Goal: Information Seeking & Learning: Learn about a topic

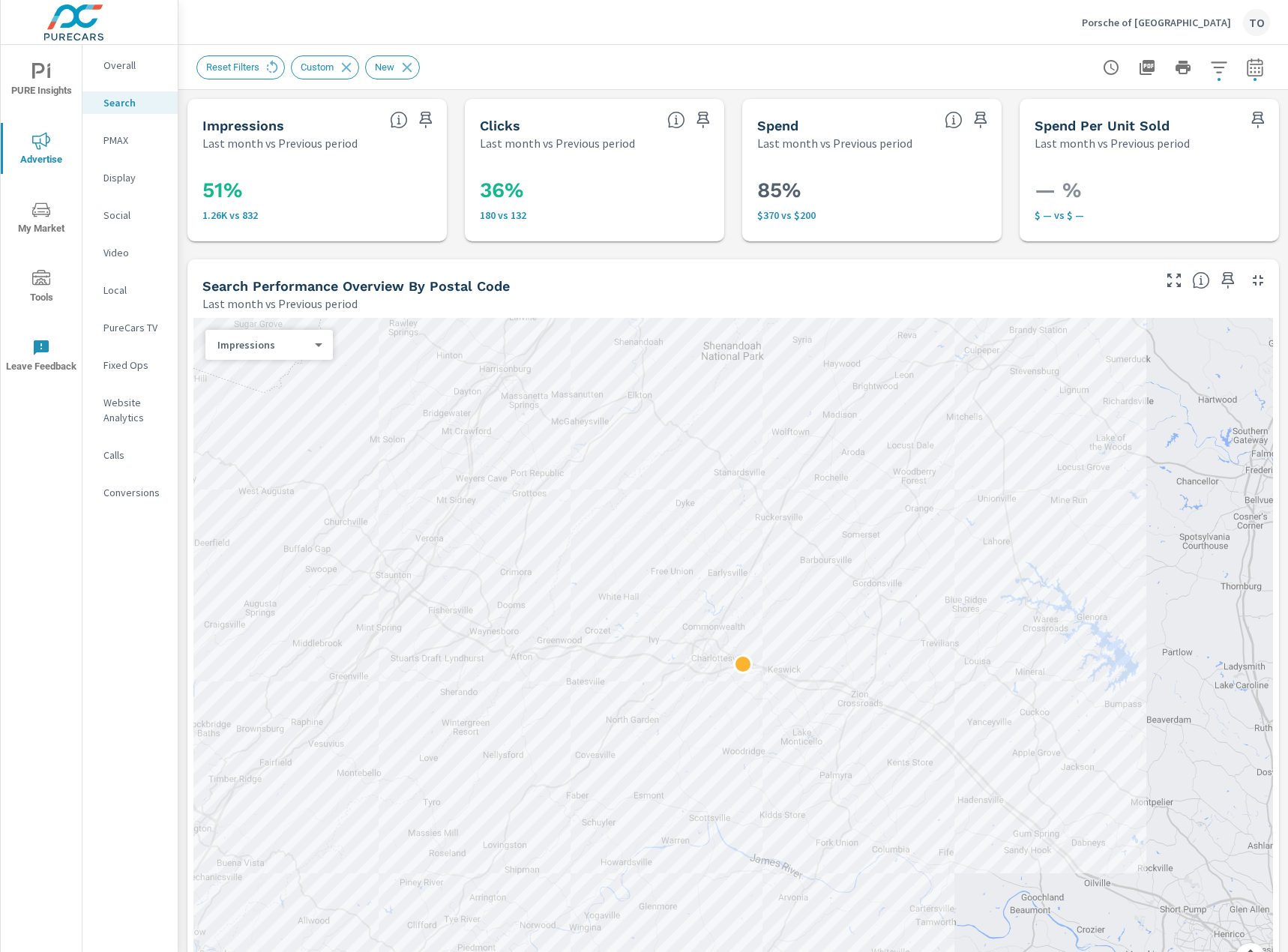
scroll to position [1235, 0]
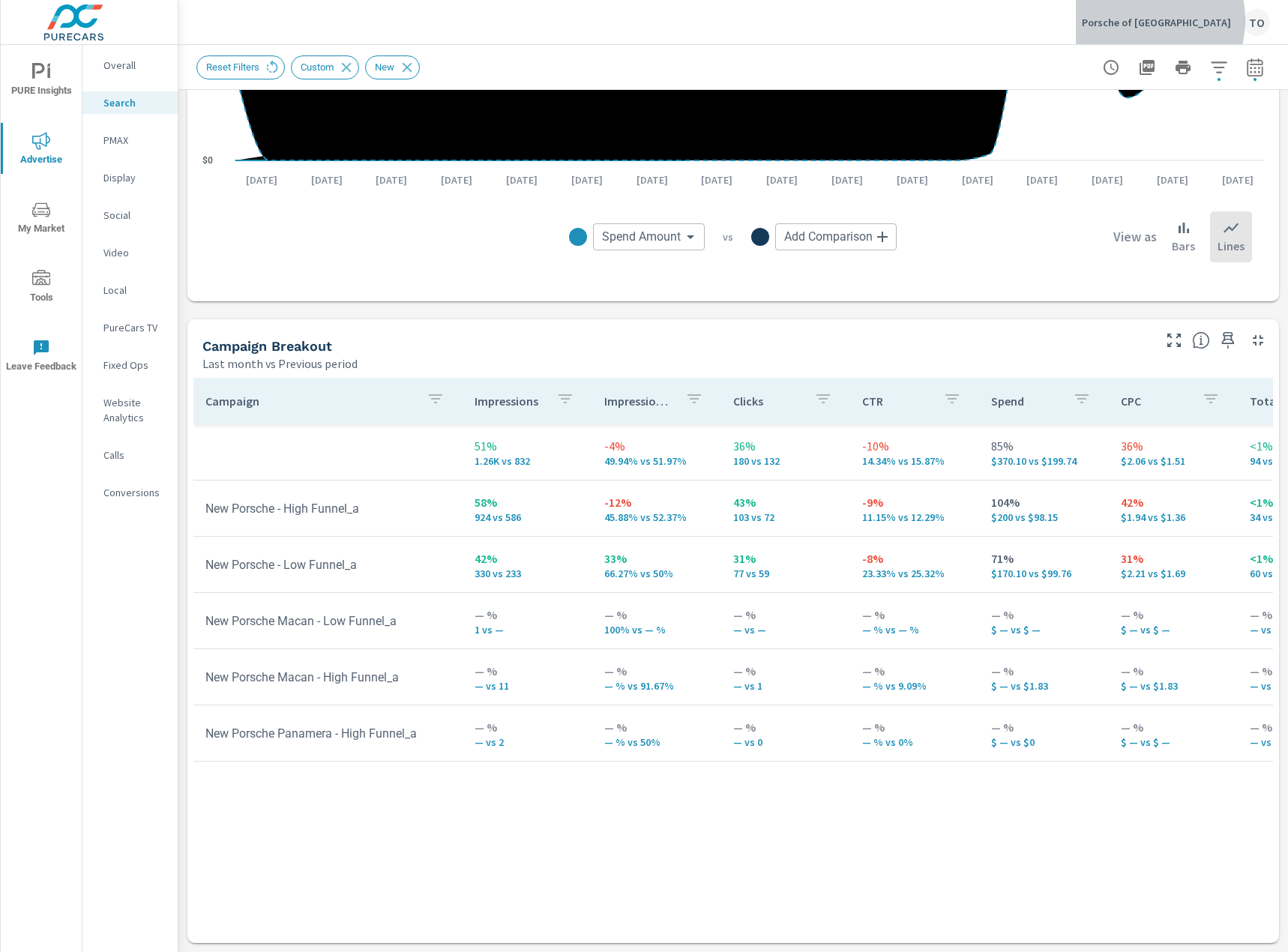
click at [1164, 19] on p "Porsche of Charlottesville" at bounding box center [1156, 23] width 149 height 13
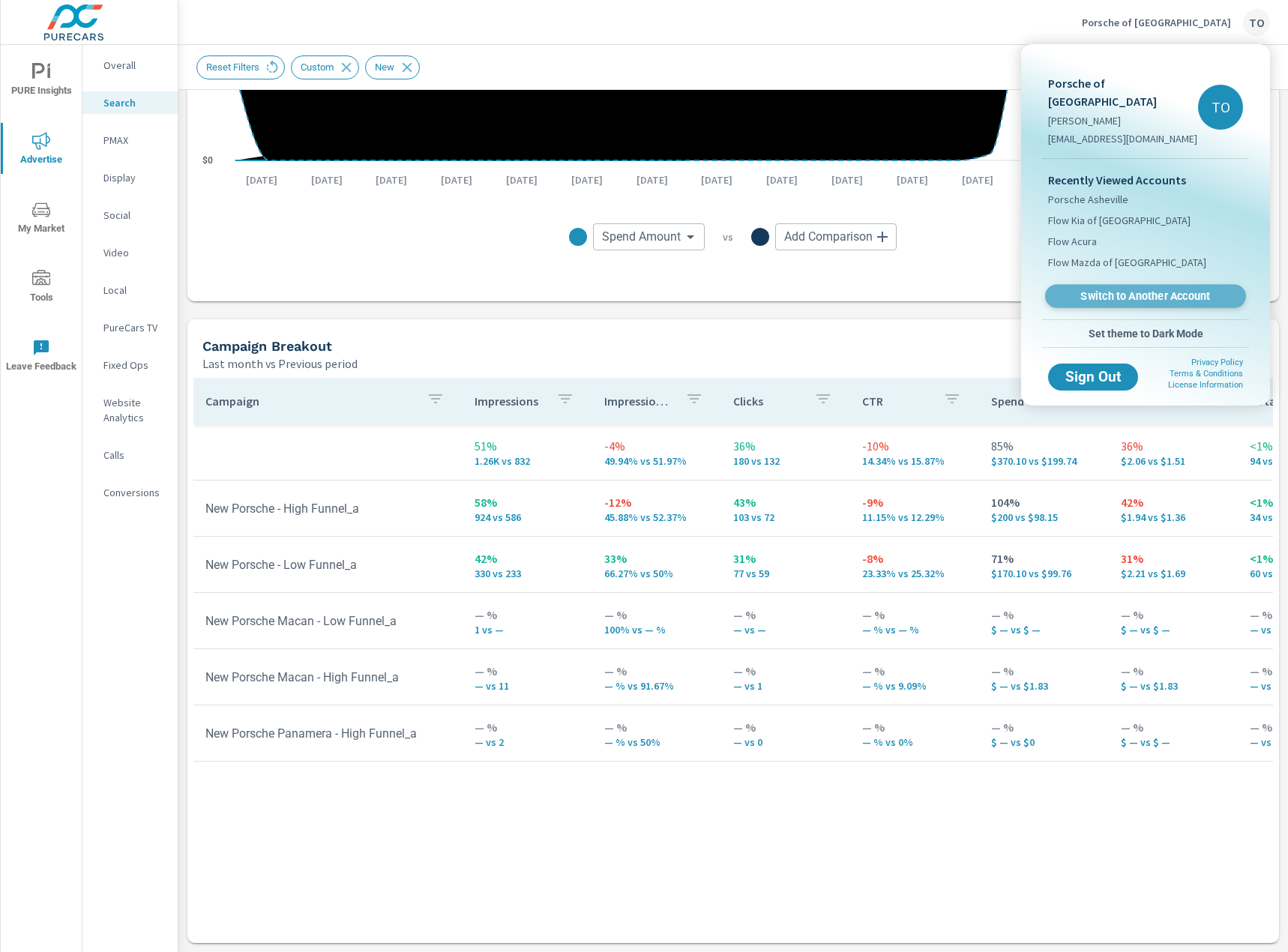
click at [1123, 290] on span "Switch to Another Account" at bounding box center [1145, 297] width 184 height 14
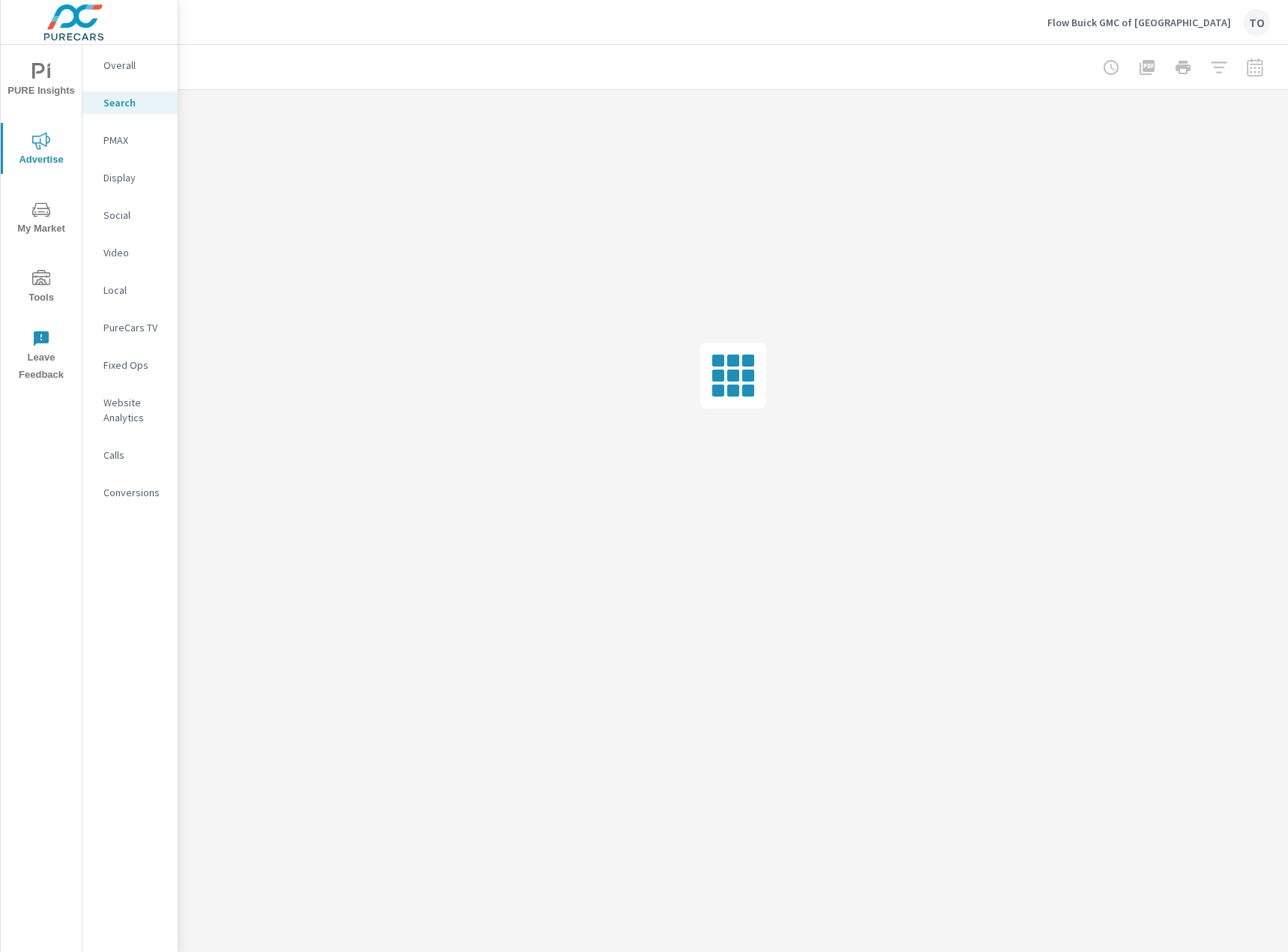
click at [126, 213] on p "Social" at bounding box center [135, 216] width 62 height 15
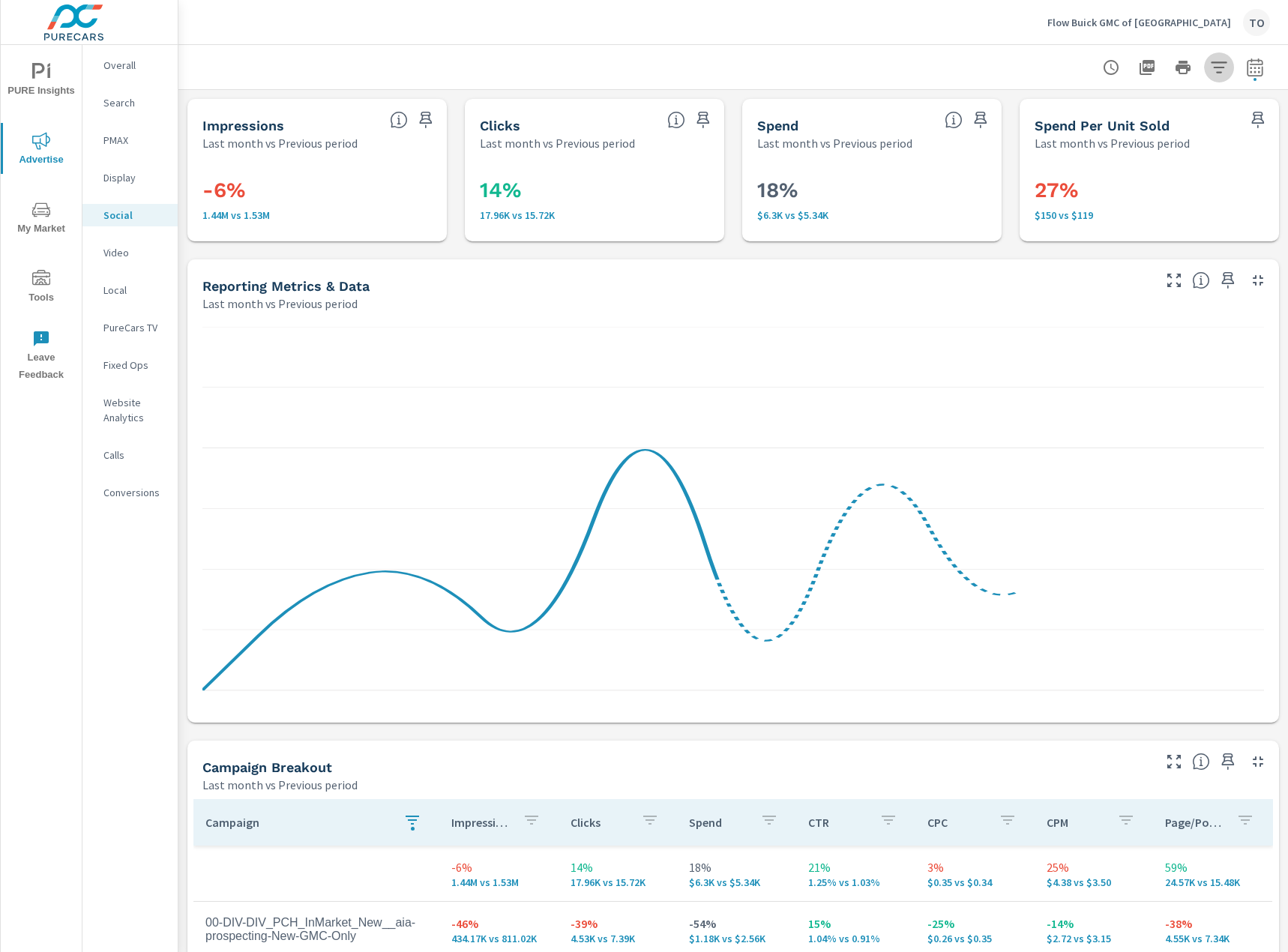
click at [1223, 61] on icon "button" at bounding box center [1218, 67] width 18 height 18
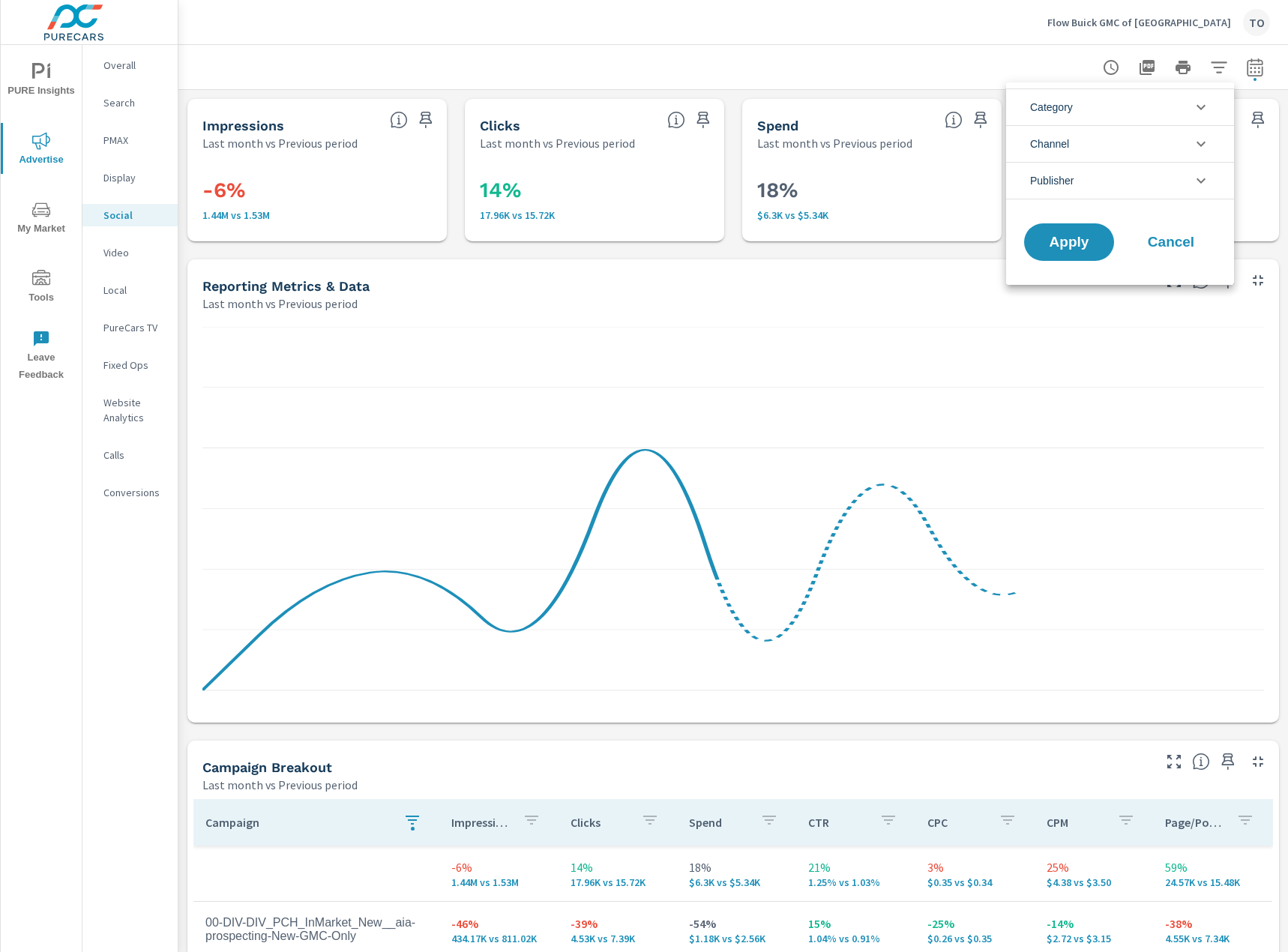
click at [1150, 147] on li "Channel" at bounding box center [1120, 144] width 228 height 37
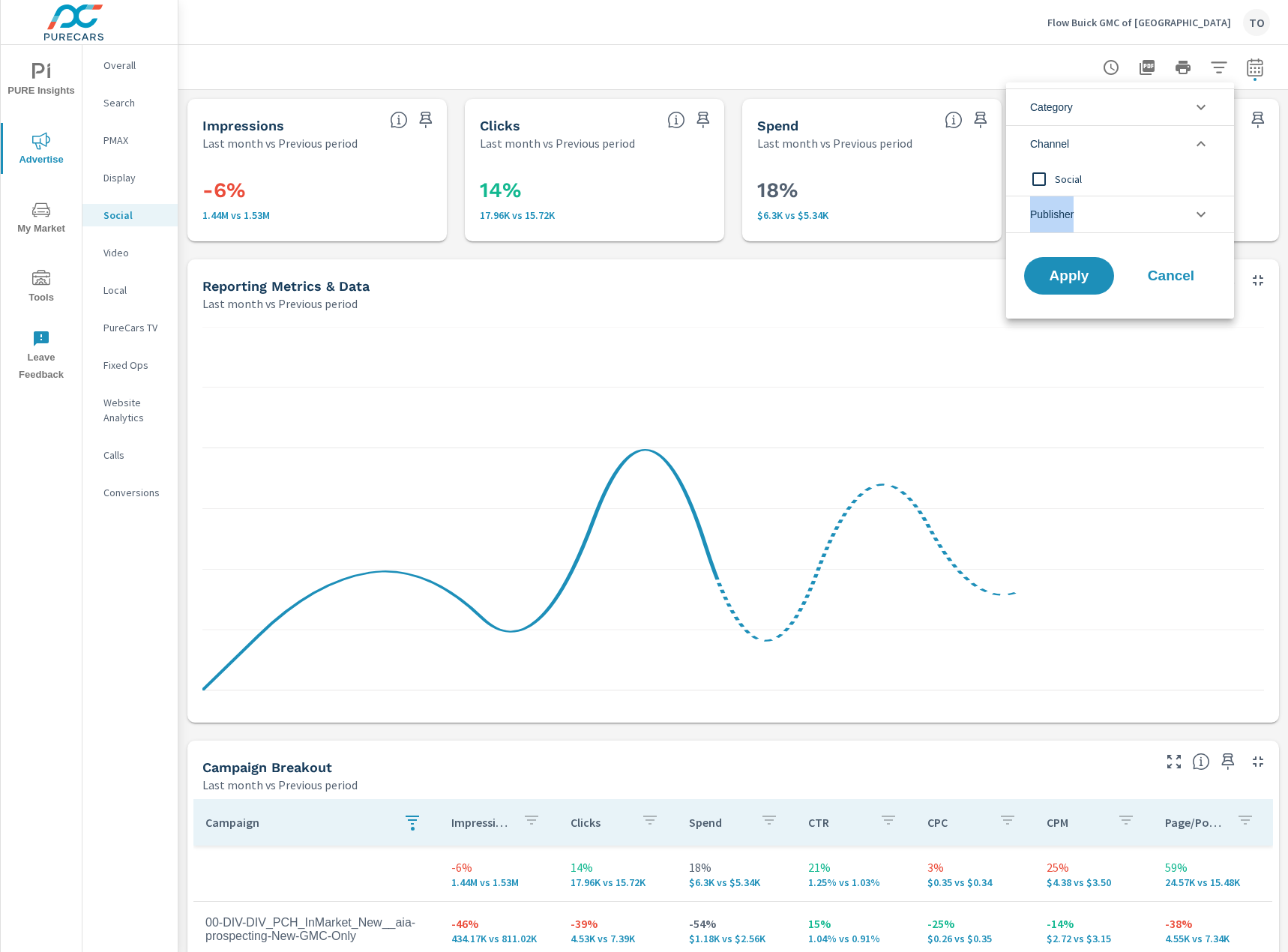
click at [1150, 147] on li "Channel" at bounding box center [1120, 144] width 228 height 37
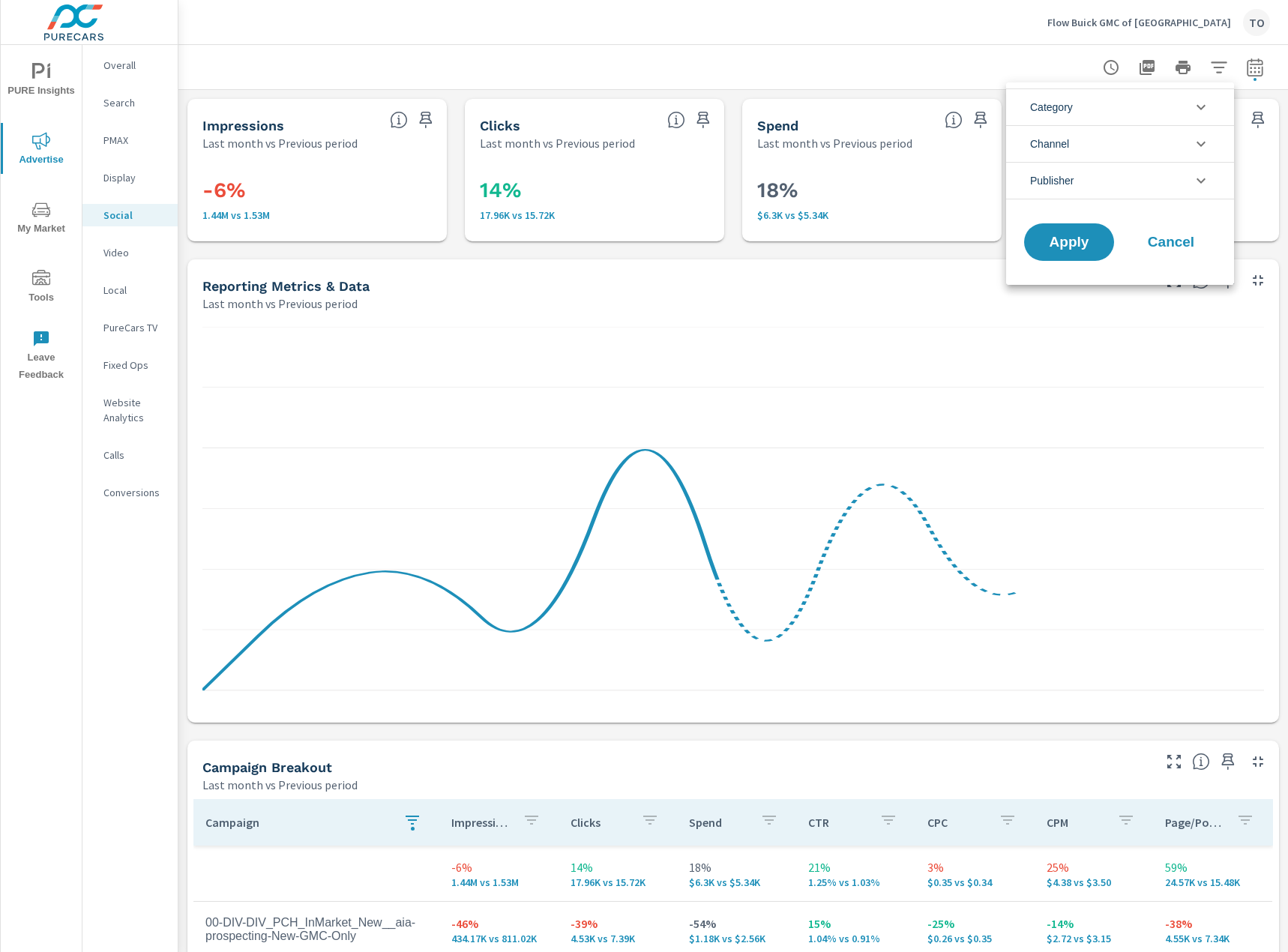
click at [1151, 112] on li "Category" at bounding box center [1120, 107] width 228 height 37
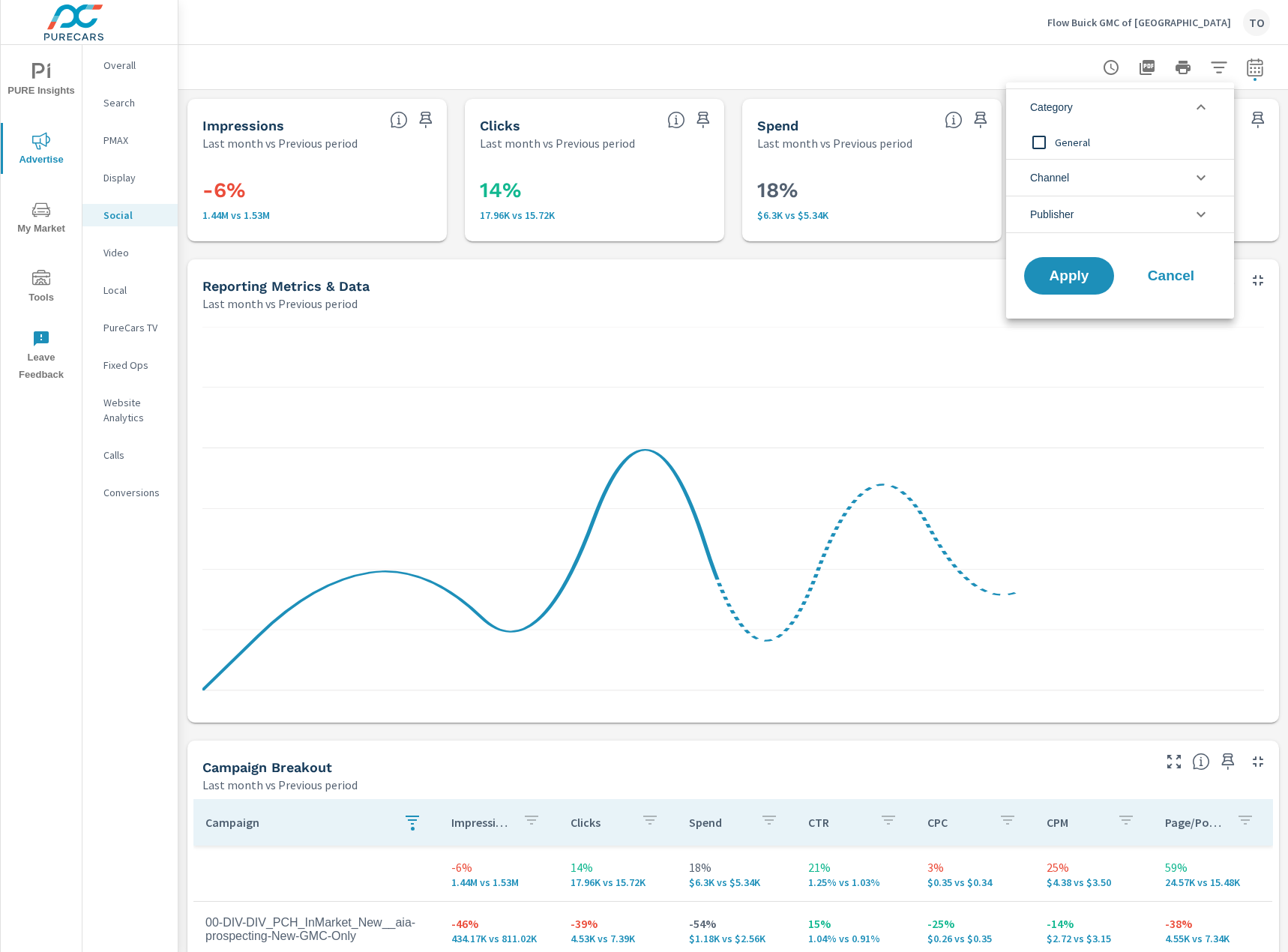
click at [1151, 112] on li "Category" at bounding box center [1120, 107] width 228 height 37
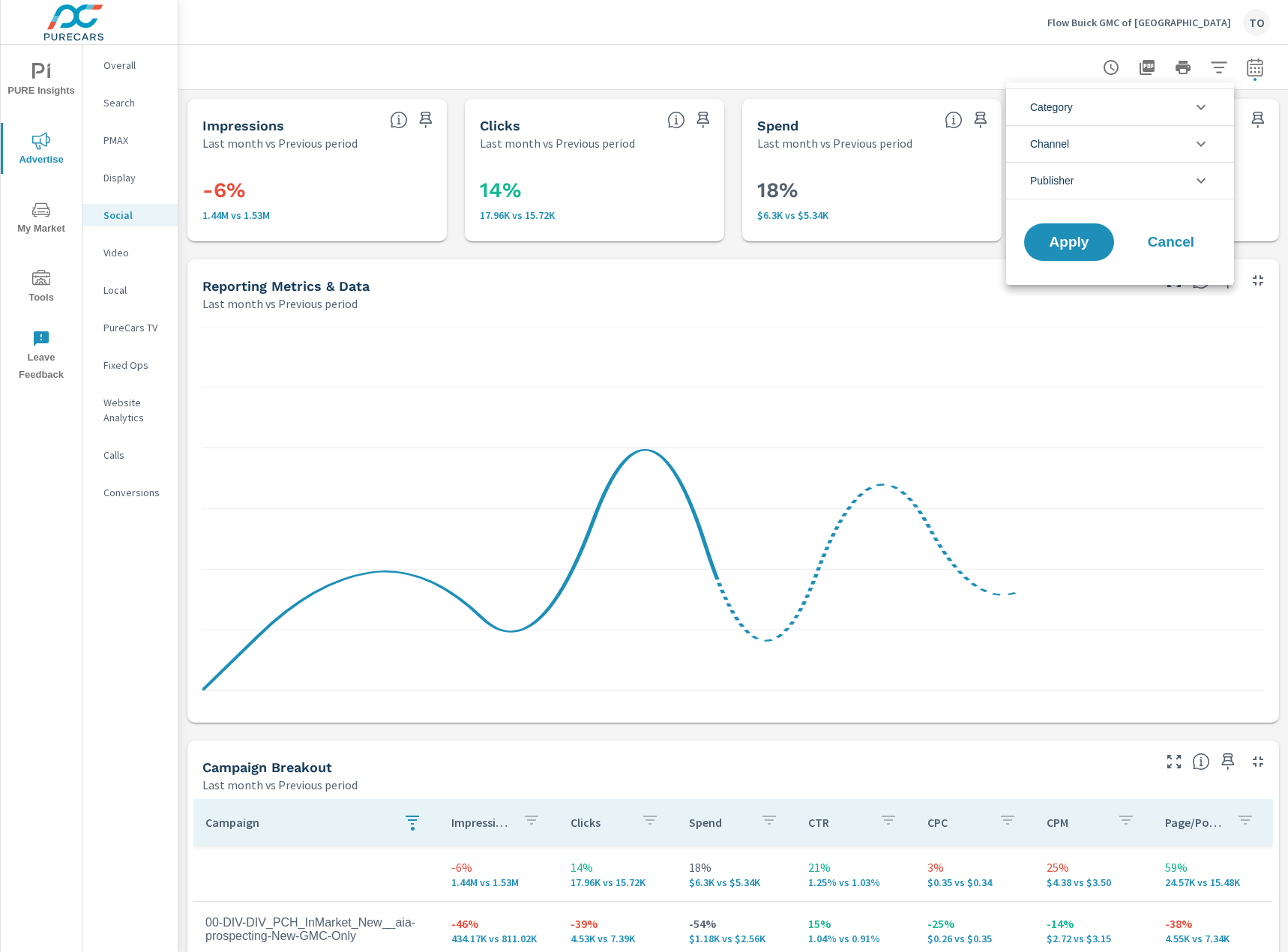
click at [1135, 184] on li "Publisher" at bounding box center [1120, 180] width 228 height 37
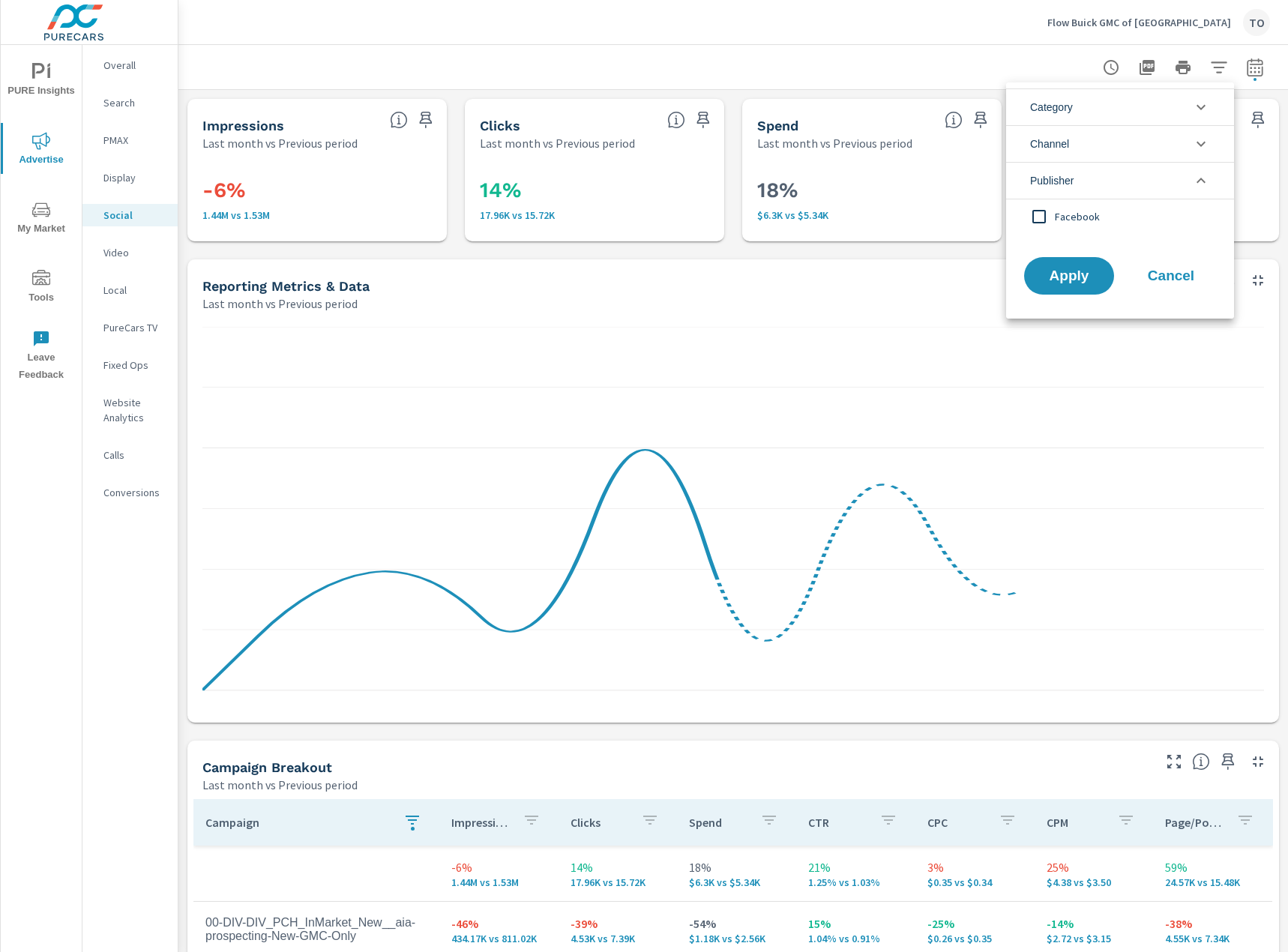
click at [1132, 179] on li "Publisher" at bounding box center [1120, 180] width 228 height 37
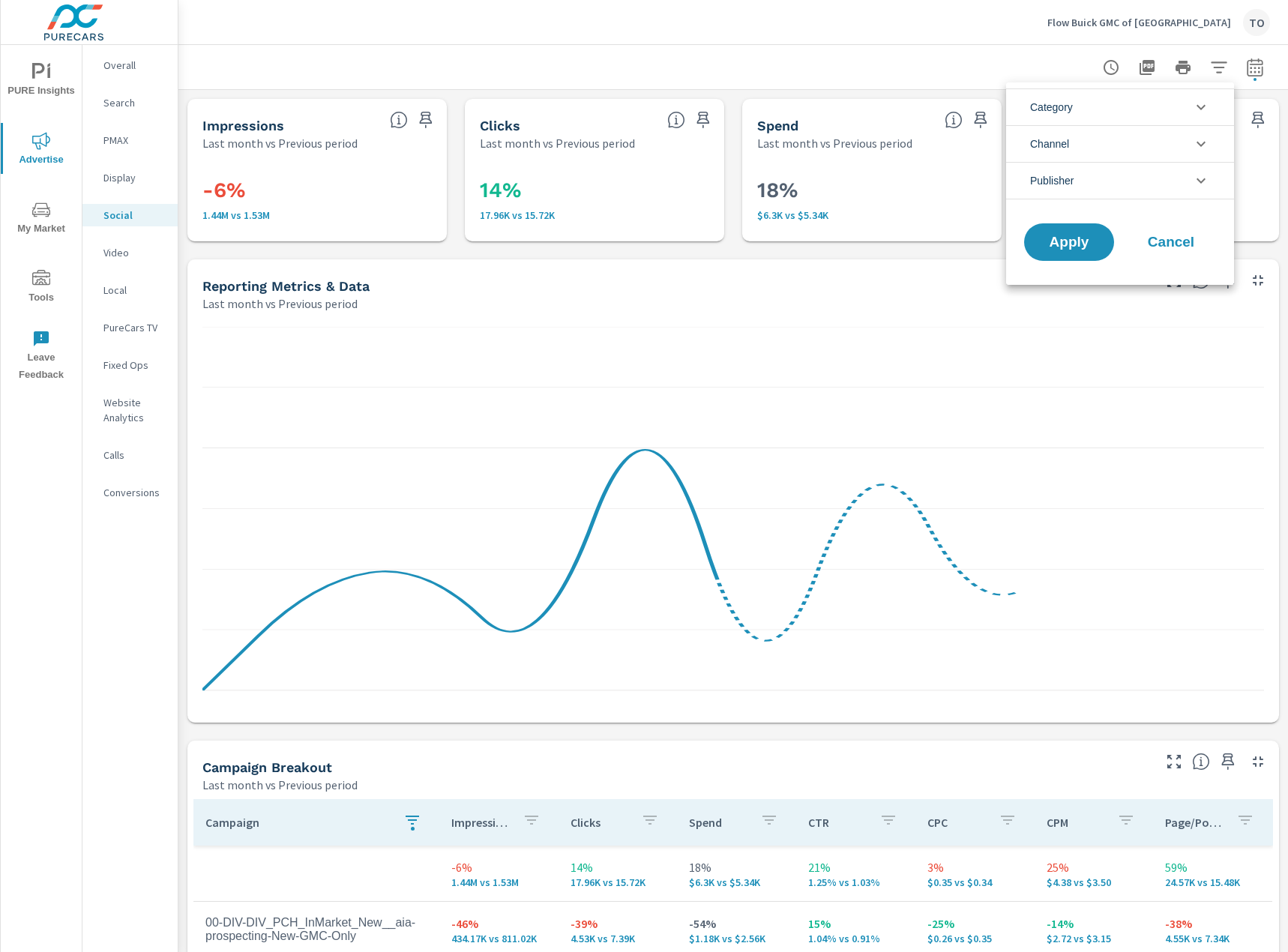
click at [1209, 78] on div at bounding box center [644, 476] width 1288 height 952
click at [1216, 66] on div "Category General Channel Social Publisher Facebook Apply Cancel" at bounding box center [644, 476] width 1288 height 952
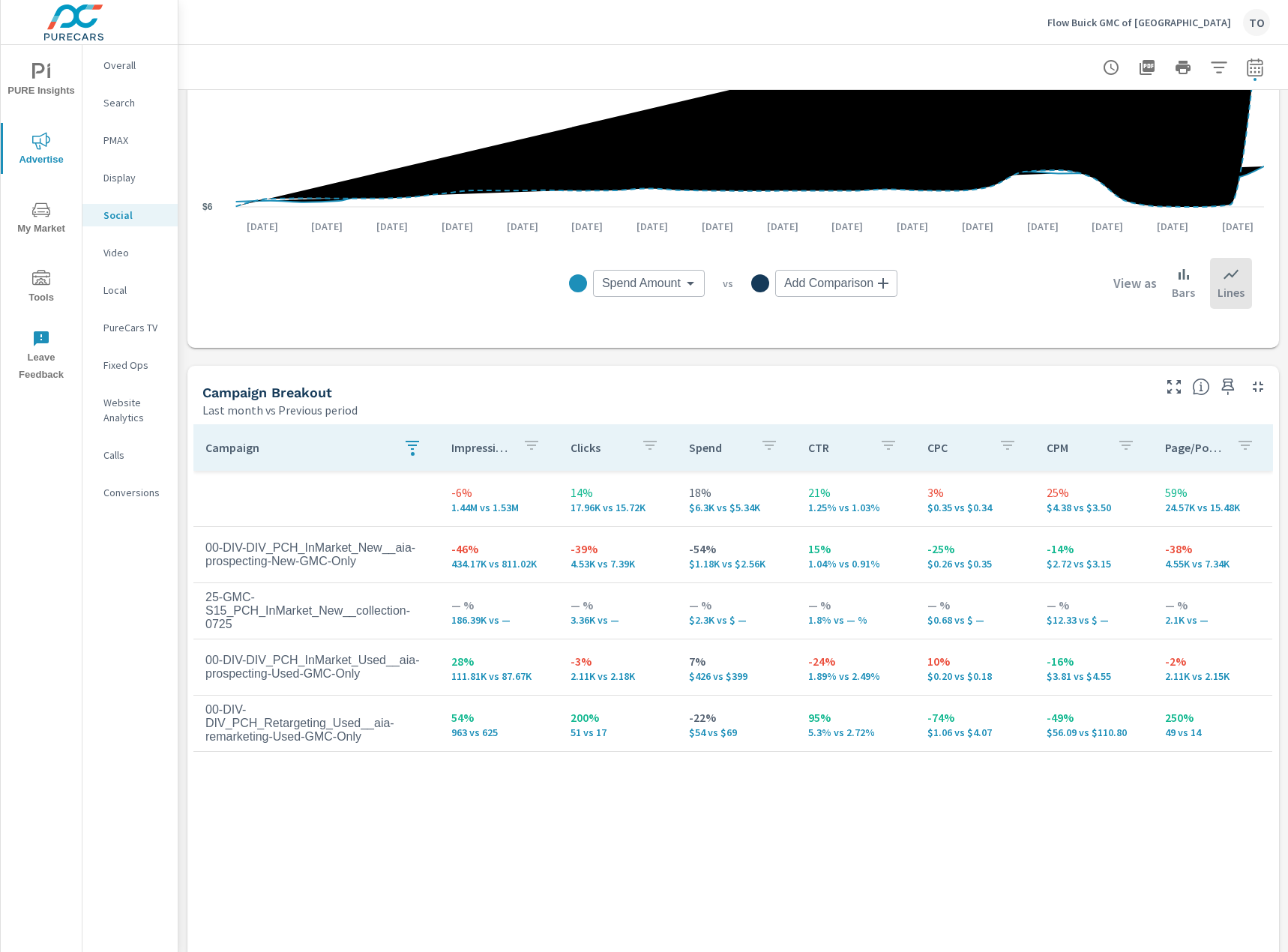
scroll to position [433, 0]
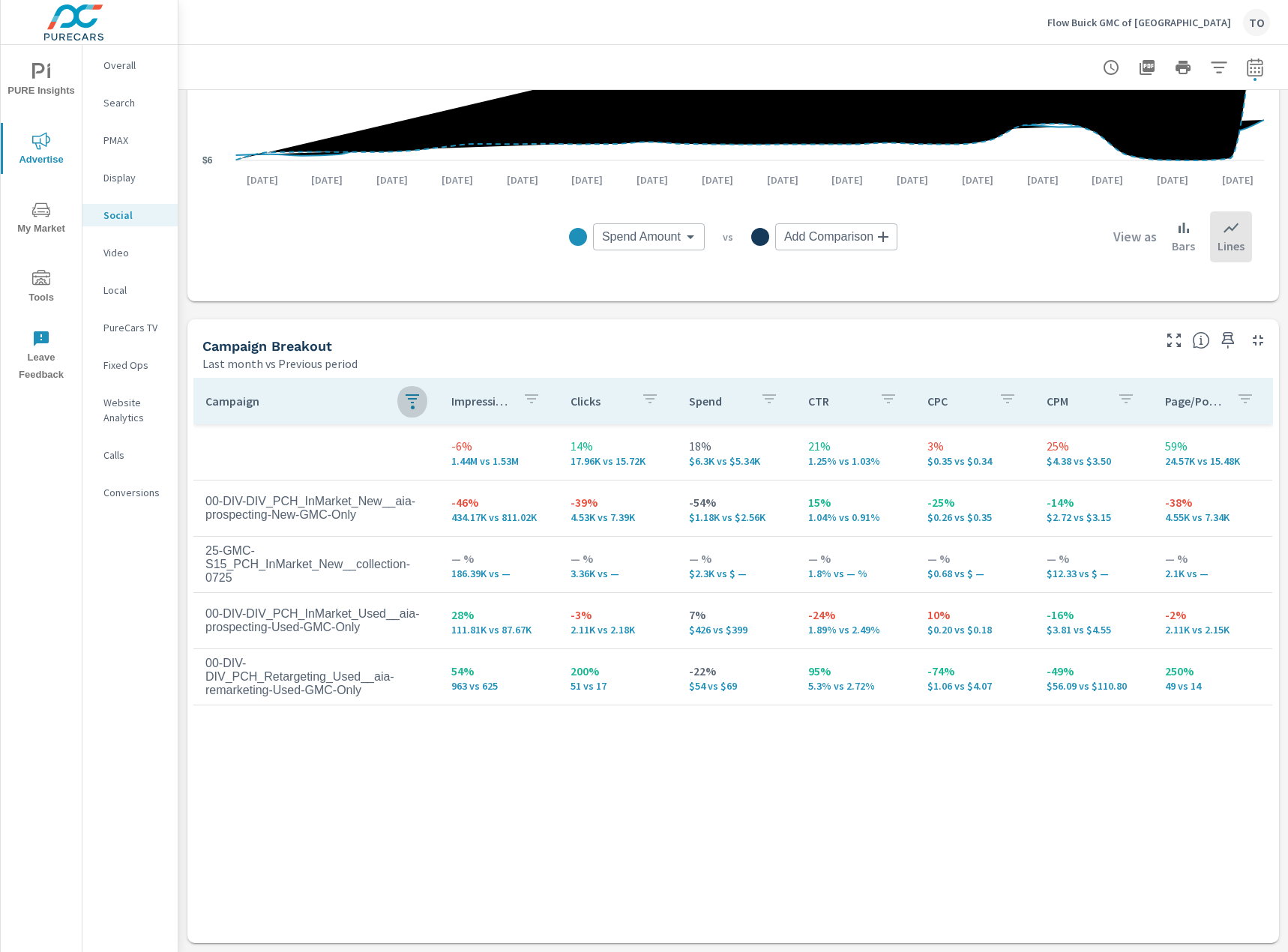
click at [413, 394] on icon "button" at bounding box center [412, 398] width 13 height 9
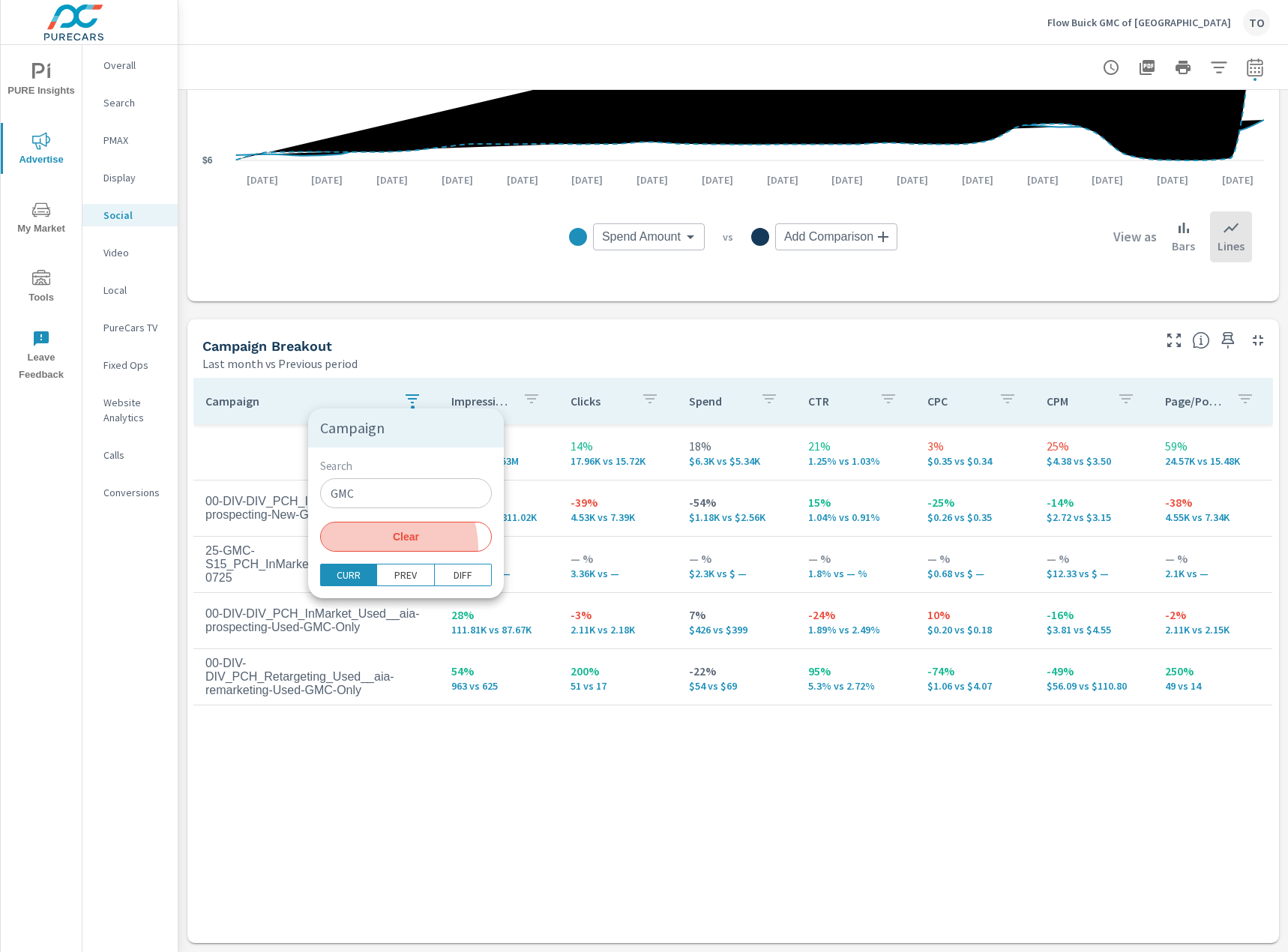
click at [376, 551] on button "Clear" at bounding box center [406, 537] width 172 height 30
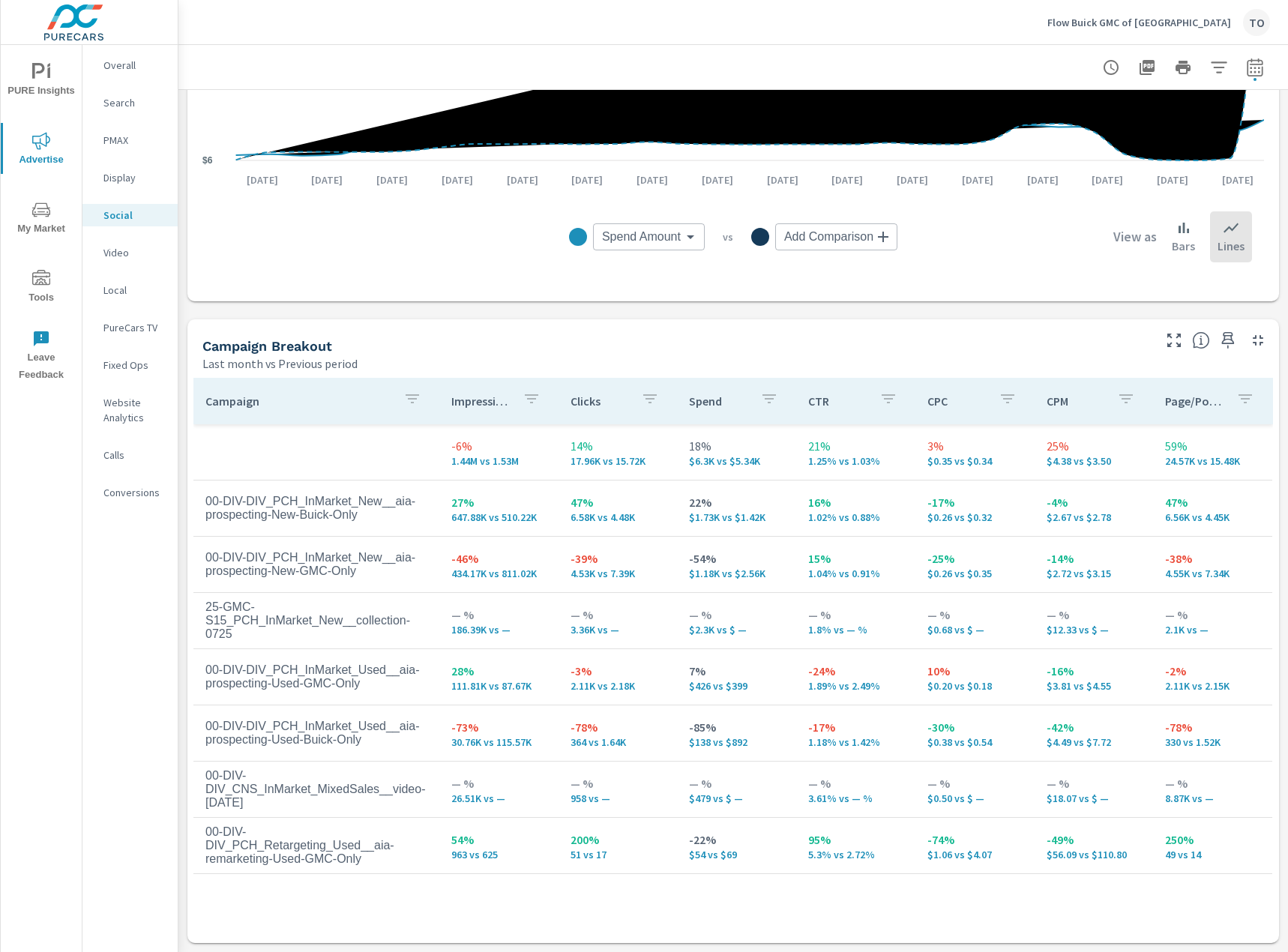
click at [521, 913] on div "Campaign Impressions Clicks Spend CTR CPC CPM Page/Post Action -6% 1.44M vs 1.5…" at bounding box center [734, 658] width 1080 height 559
click at [113, 137] on p "PMAX" at bounding box center [135, 141] width 62 height 15
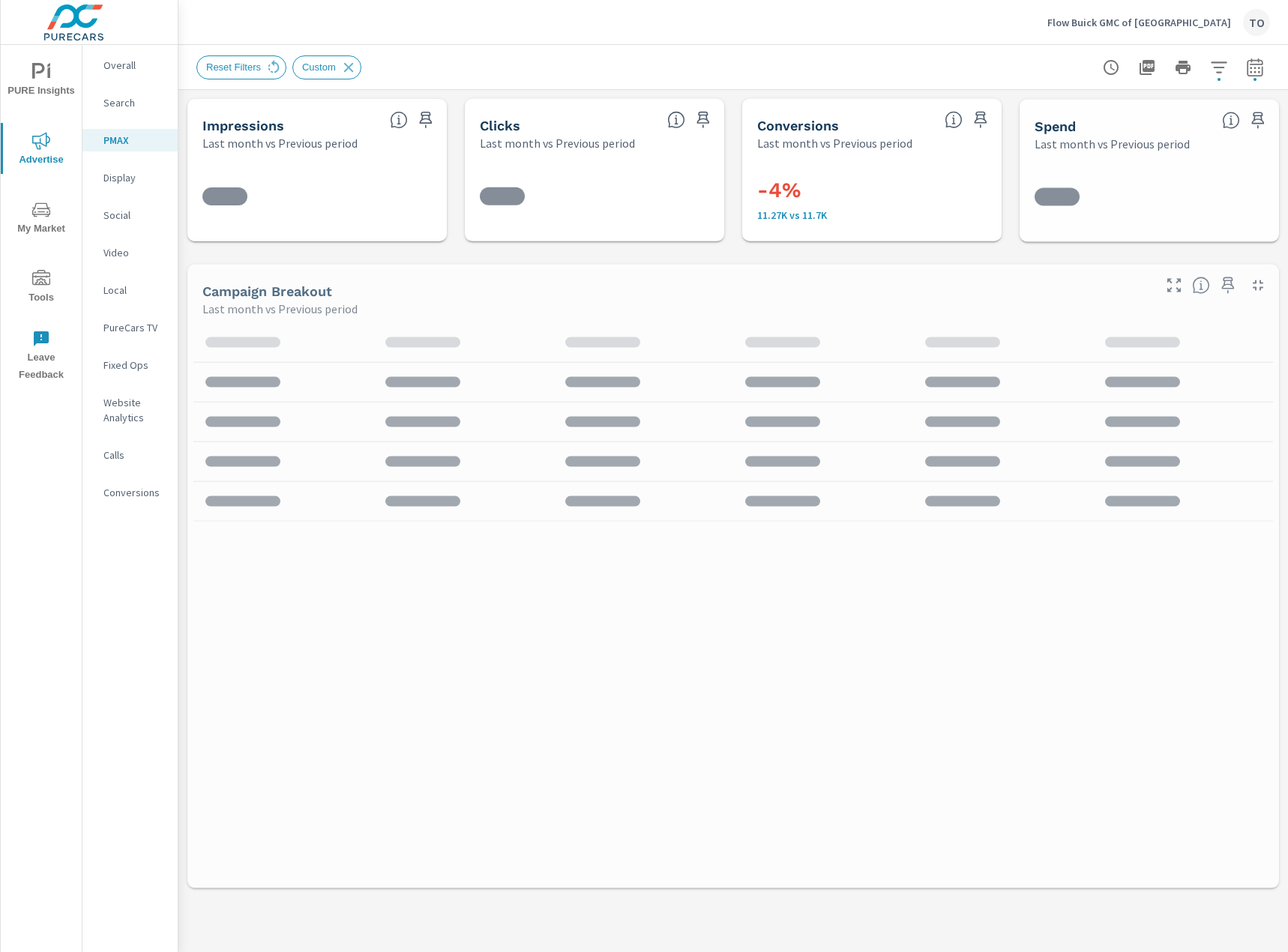
click at [1249, 62] on icon "button" at bounding box center [1254, 67] width 18 height 18
select select "Last month"
select select "Previous period"
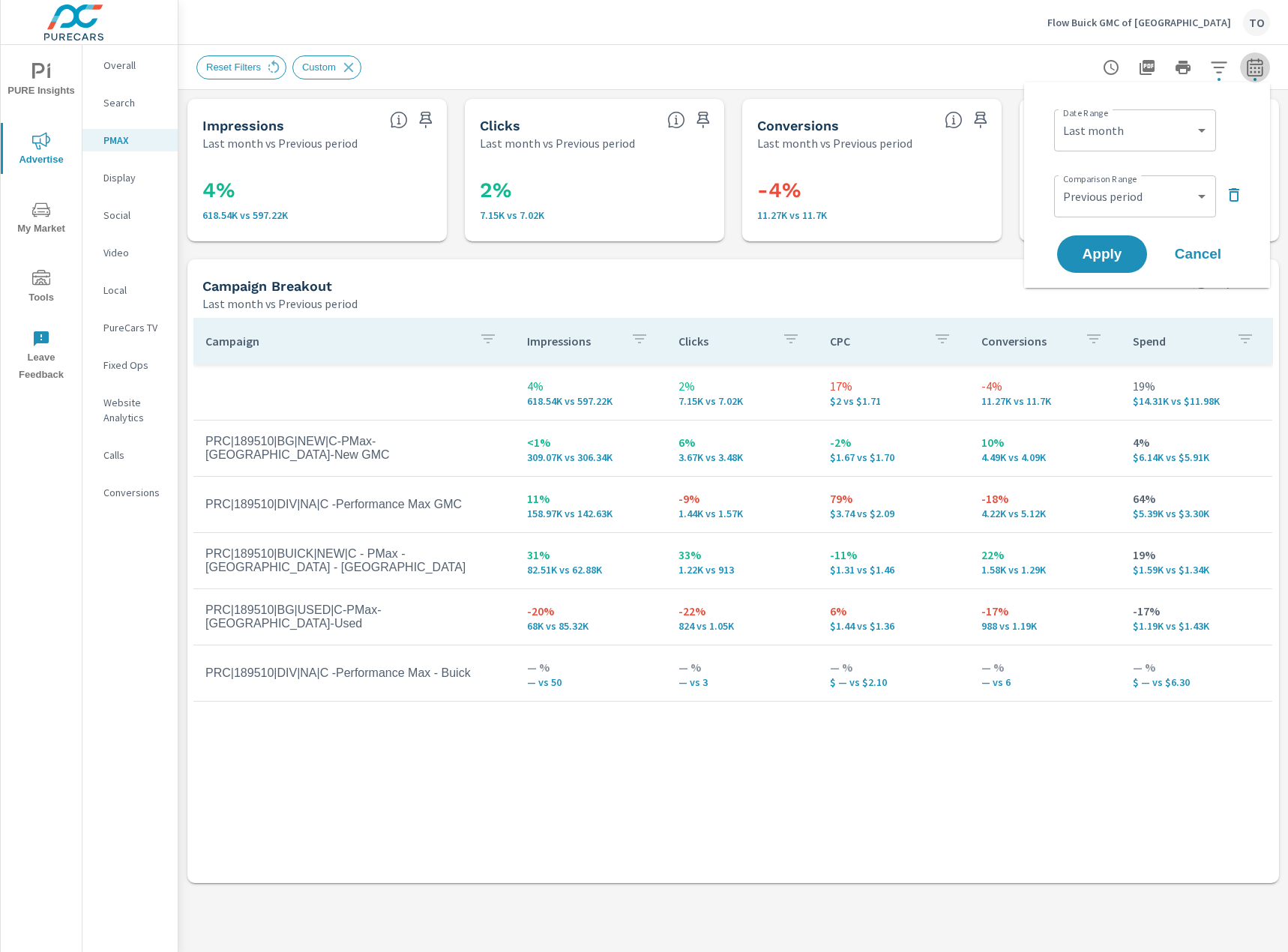
click at [1250, 62] on icon "button" at bounding box center [1254, 67] width 18 height 18
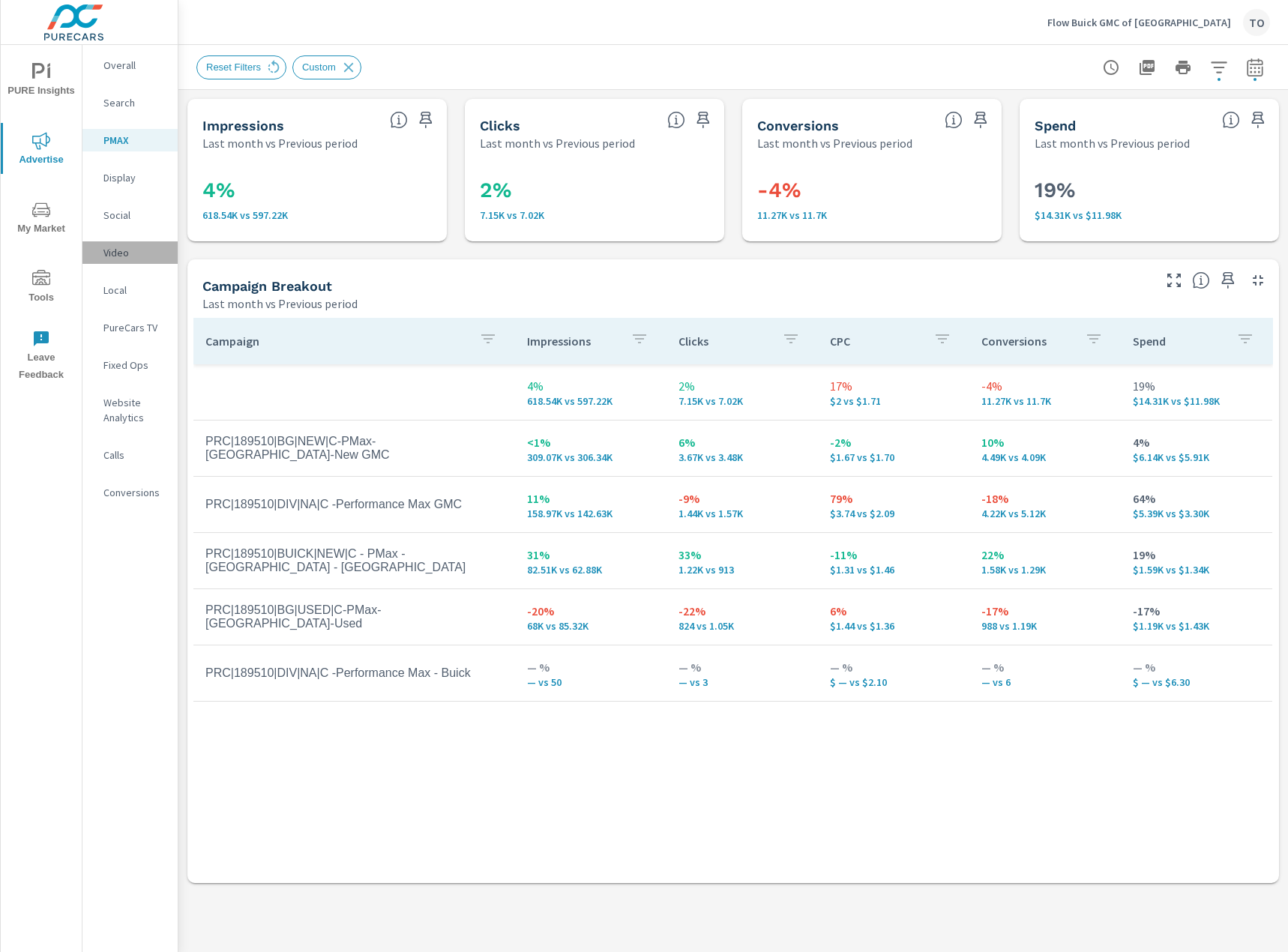
click at [124, 258] on p "Video" at bounding box center [135, 253] width 62 height 15
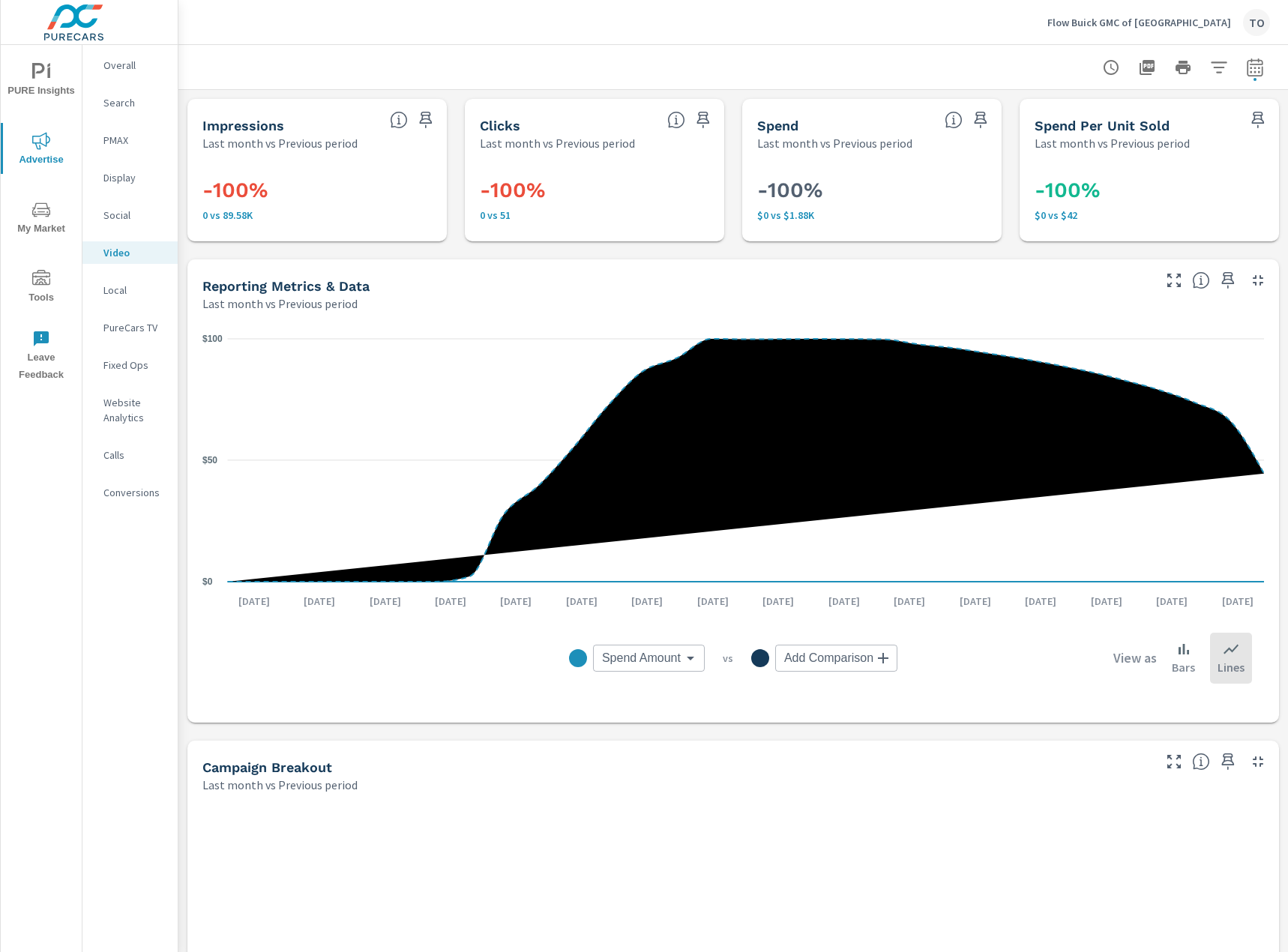
click at [134, 296] on p "Local" at bounding box center [135, 291] width 62 height 15
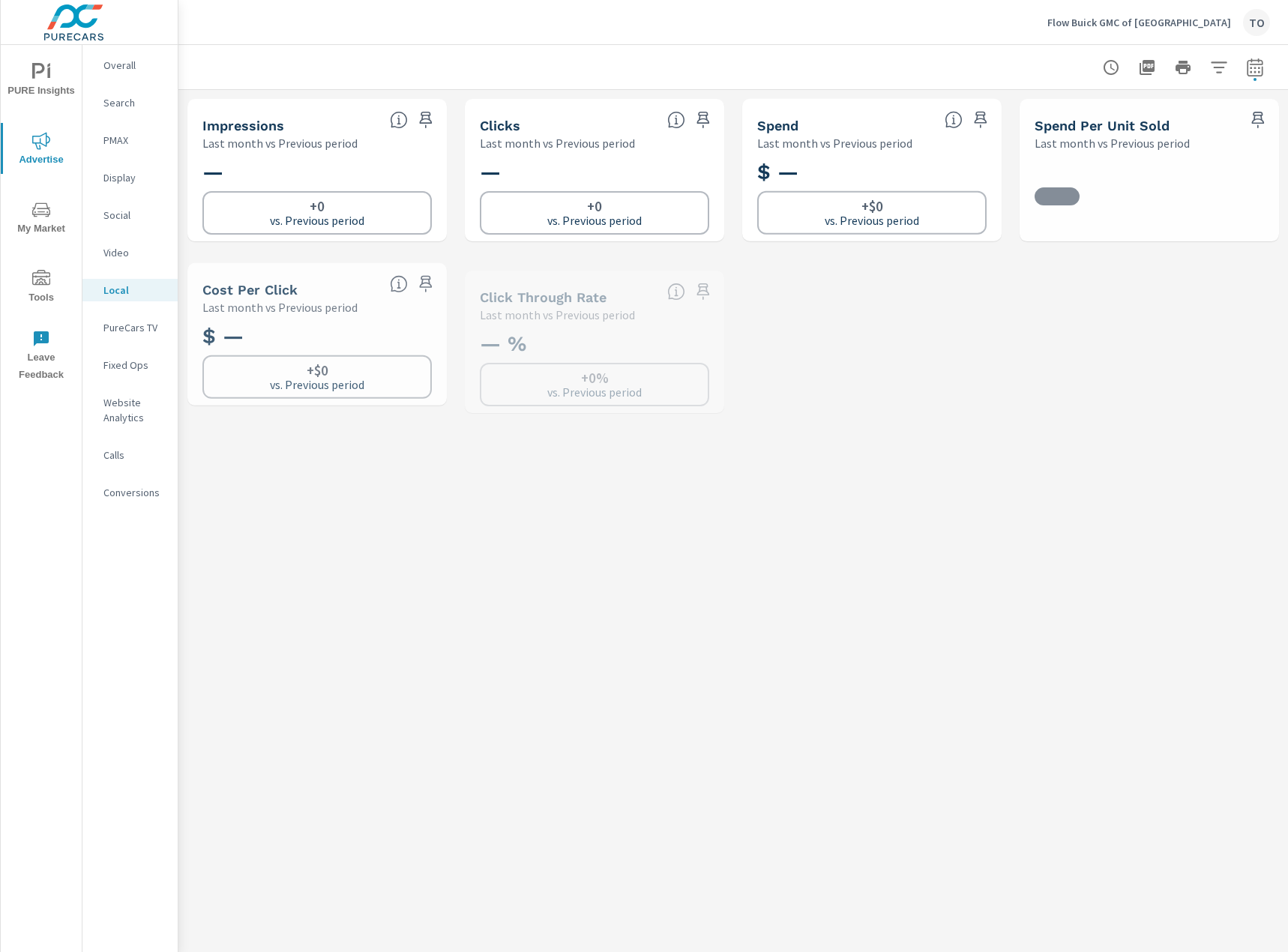
click at [151, 213] on p "Social" at bounding box center [135, 216] width 62 height 15
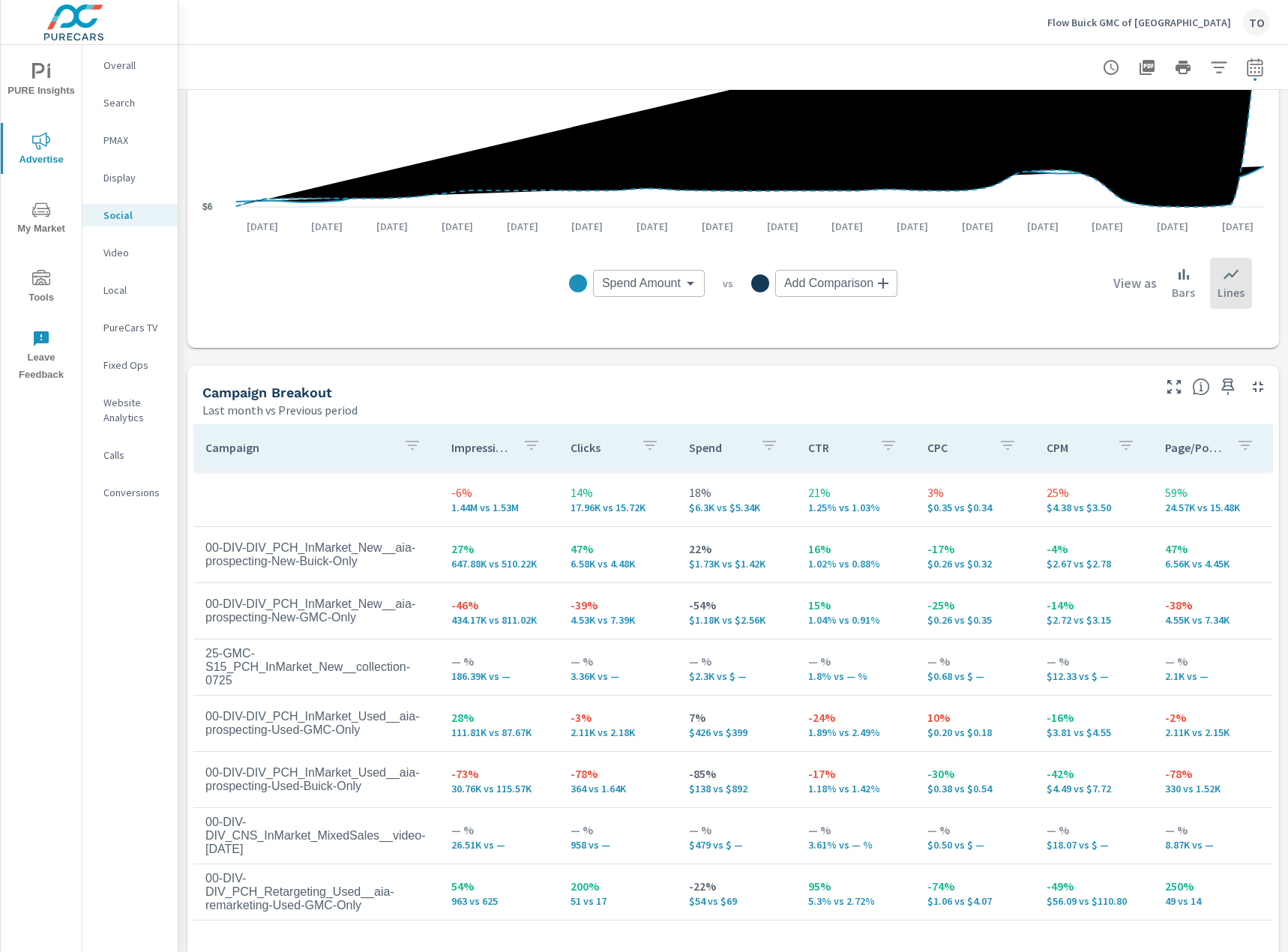
scroll to position [433, 0]
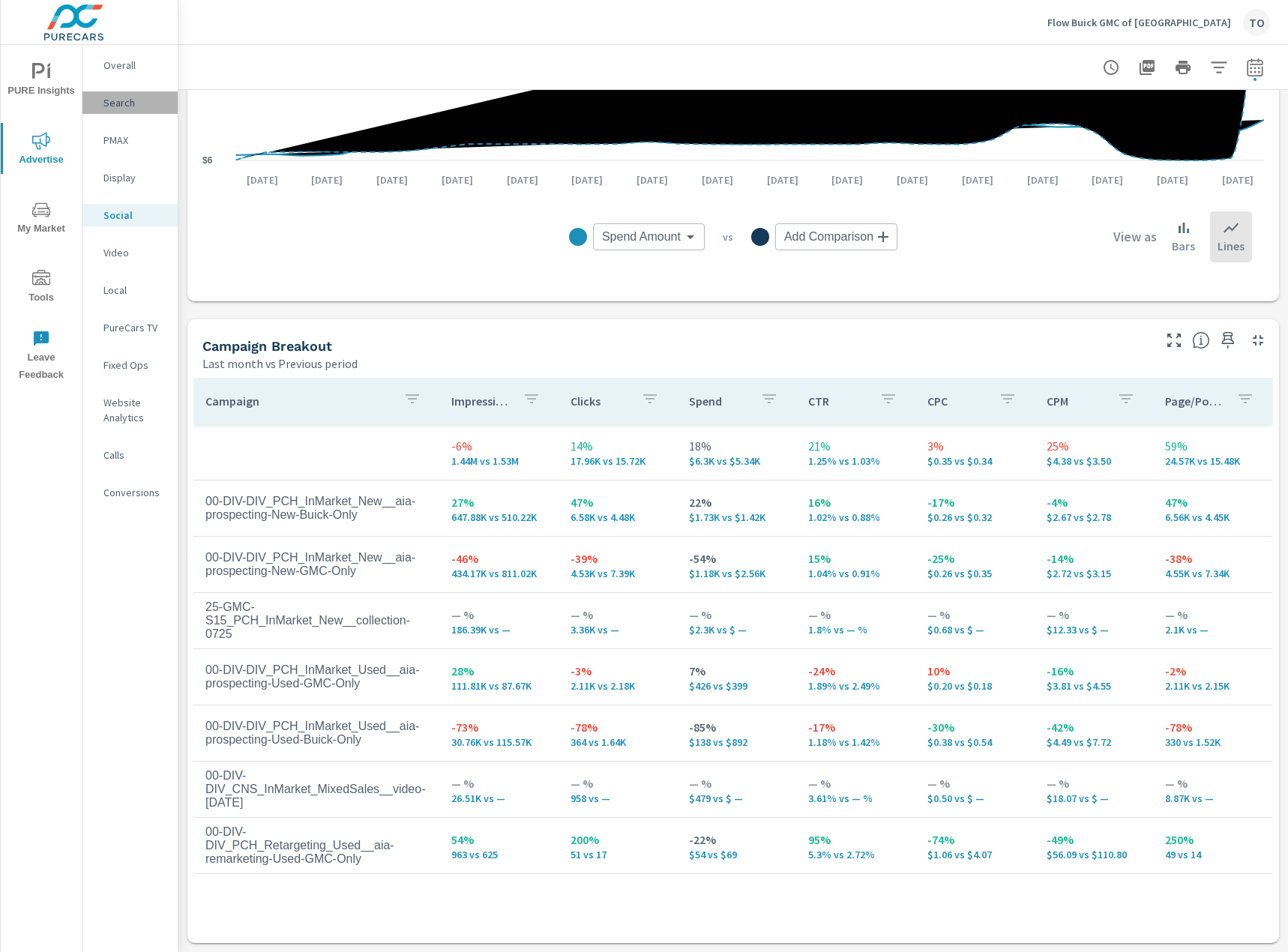
click at [126, 105] on p "Search" at bounding box center [135, 103] width 62 height 15
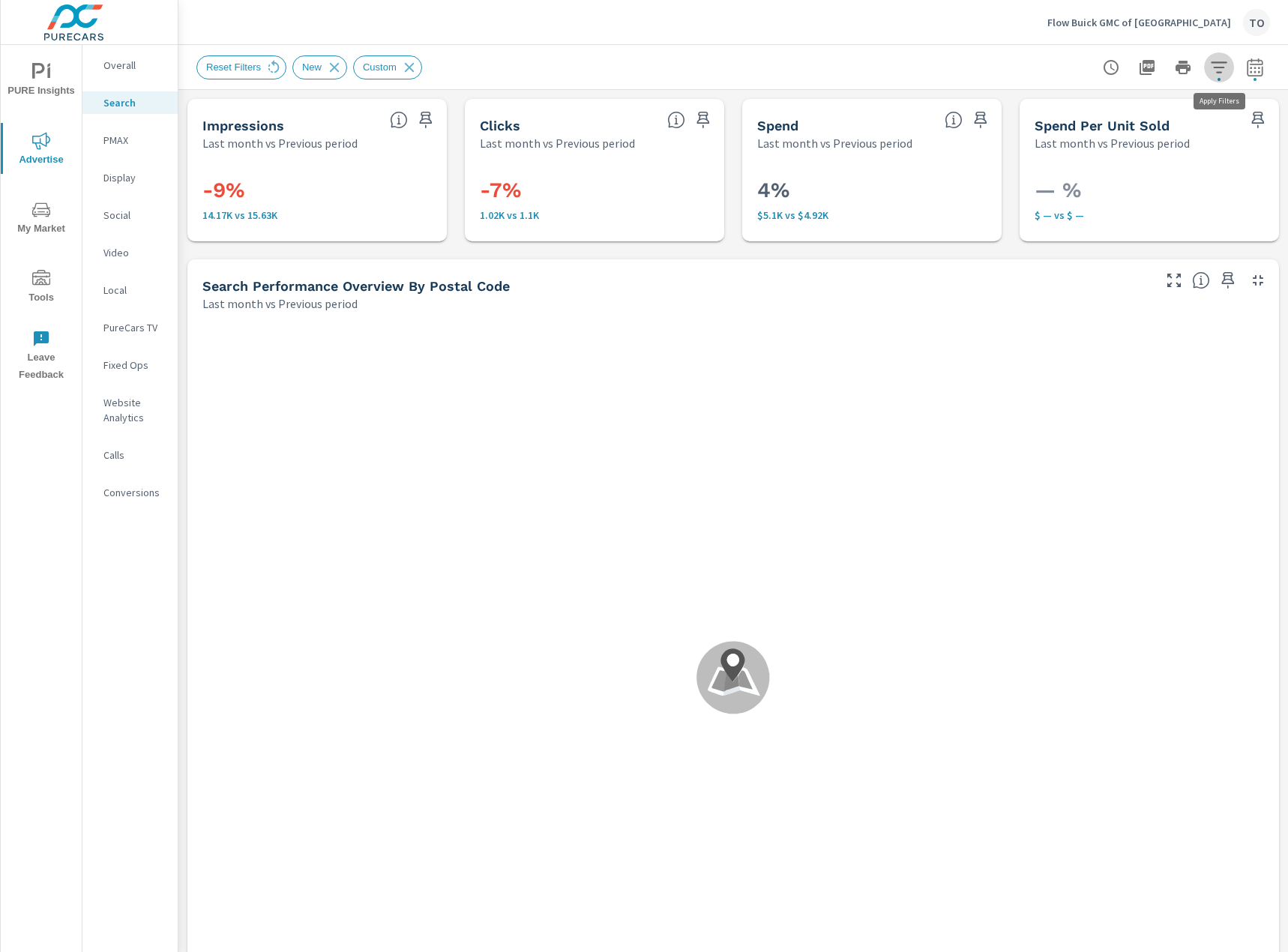
click at [1212, 70] on icon "button" at bounding box center [1218, 67] width 18 height 18
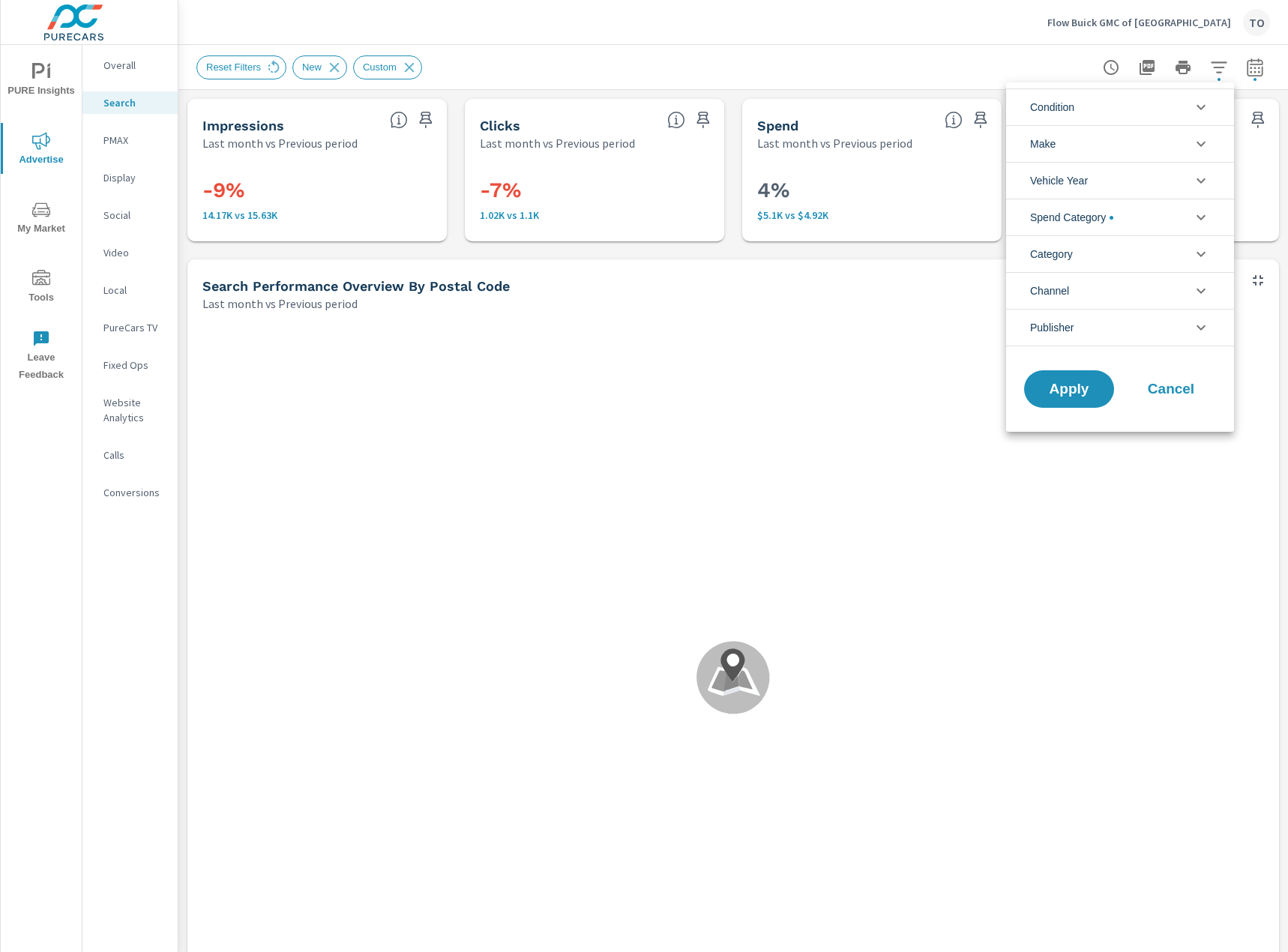
scroll to position [34, 0]
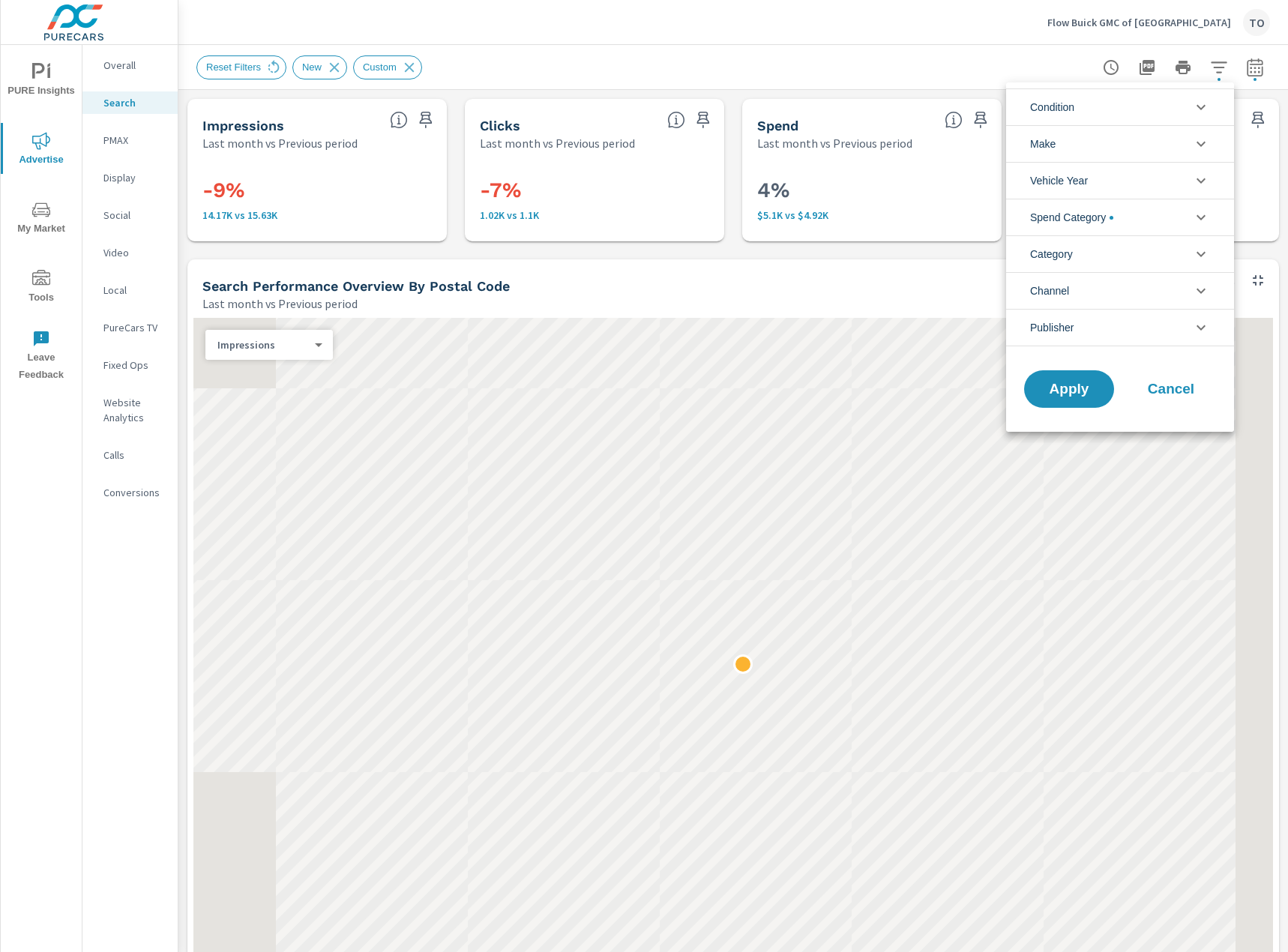
click at [1119, 212] on li "Spend Category" at bounding box center [1120, 217] width 228 height 37
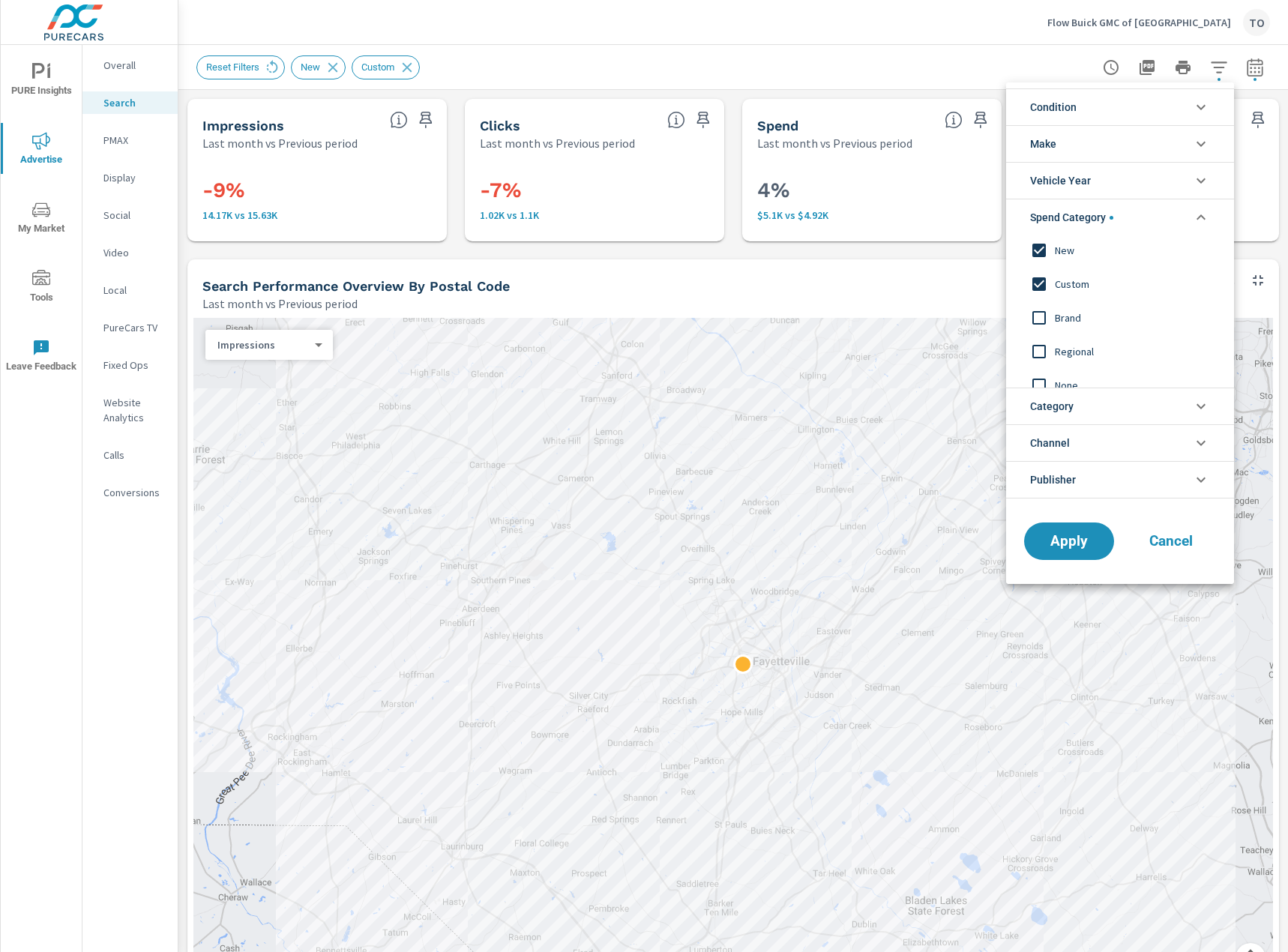
scroll to position [0, 0]
click at [1048, 251] on input "filter options" at bounding box center [1039, 252] width 31 height 31
click at [1046, 270] on input "filter options" at bounding box center [1039, 286] width 31 height 31
click at [1063, 540] on span "Apply" at bounding box center [1069, 541] width 61 height 14
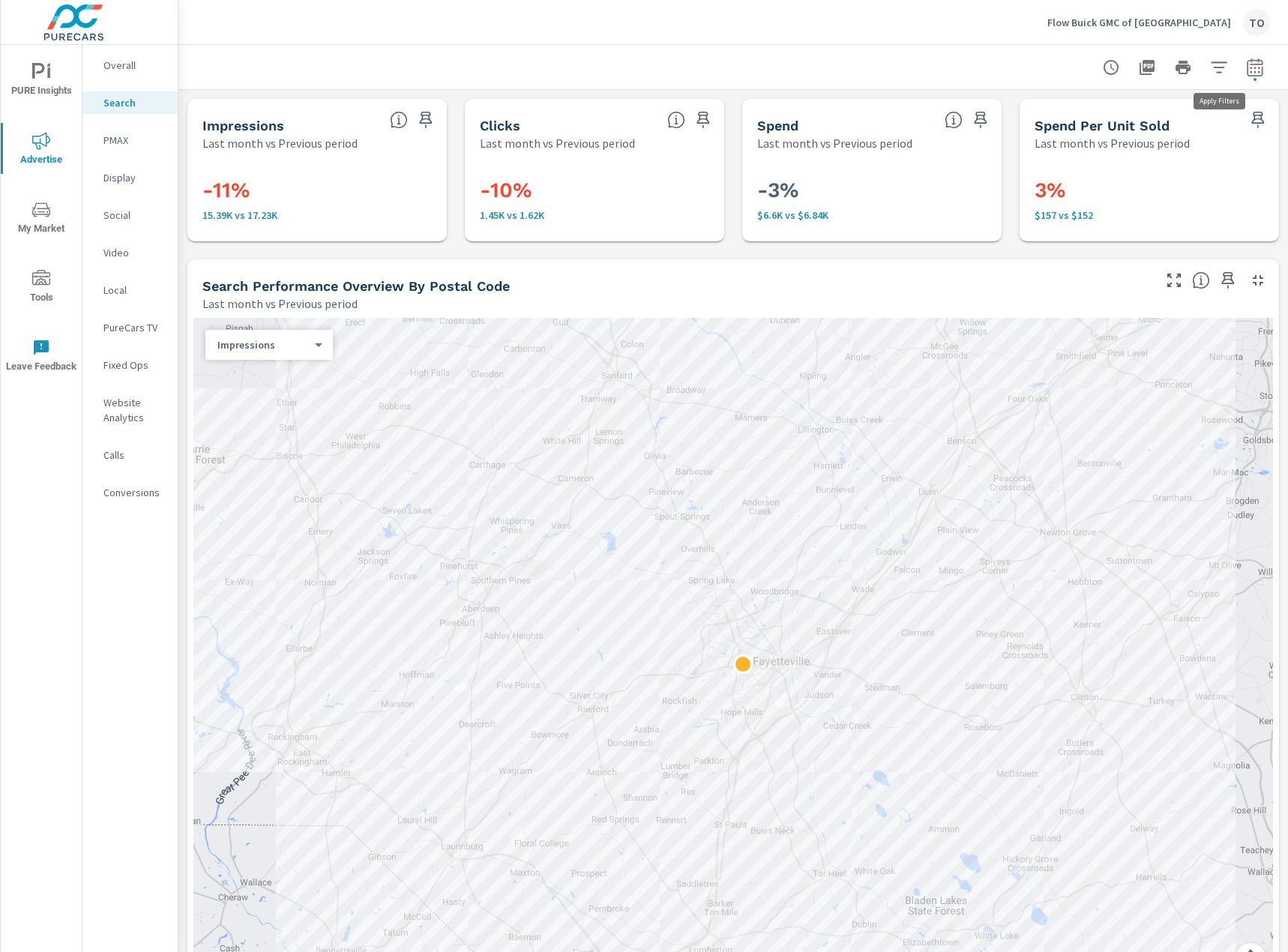
click at [1218, 65] on icon "button" at bounding box center [1218, 67] width 18 height 18
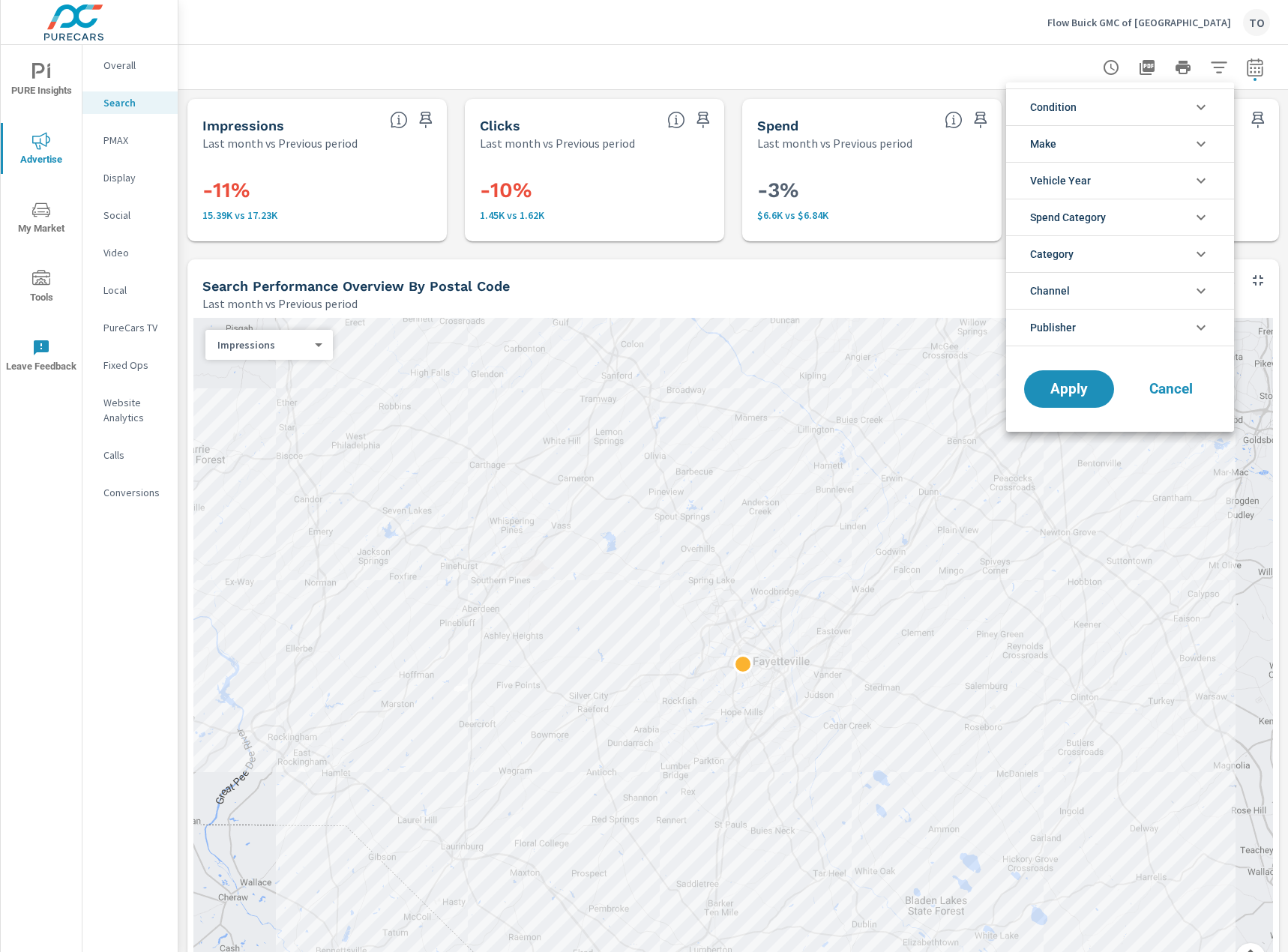
click at [1064, 113] on span "Condition" at bounding box center [1053, 107] width 46 height 36
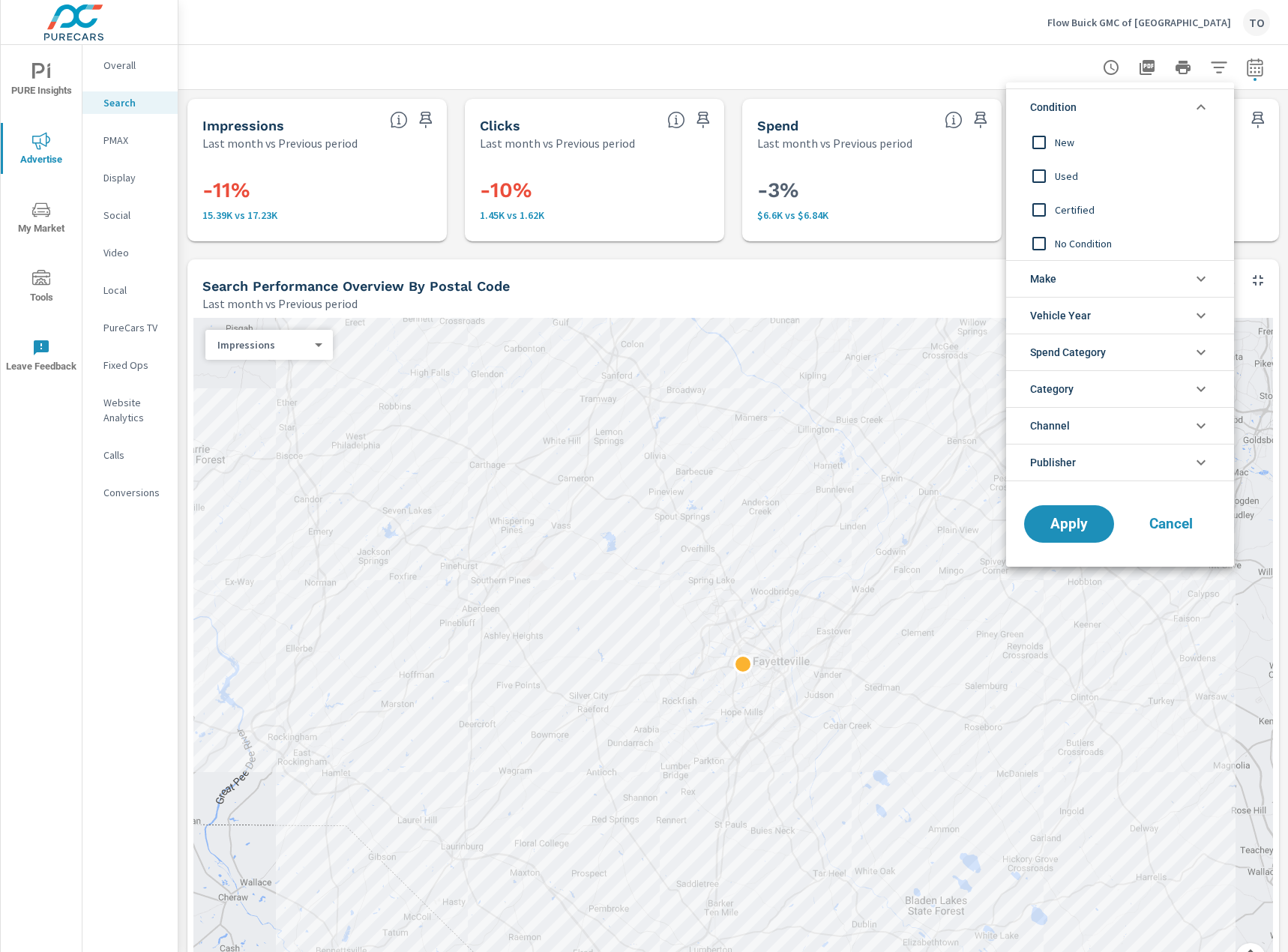
click at [1078, 102] on li "Condition" at bounding box center [1120, 107] width 228 height 37
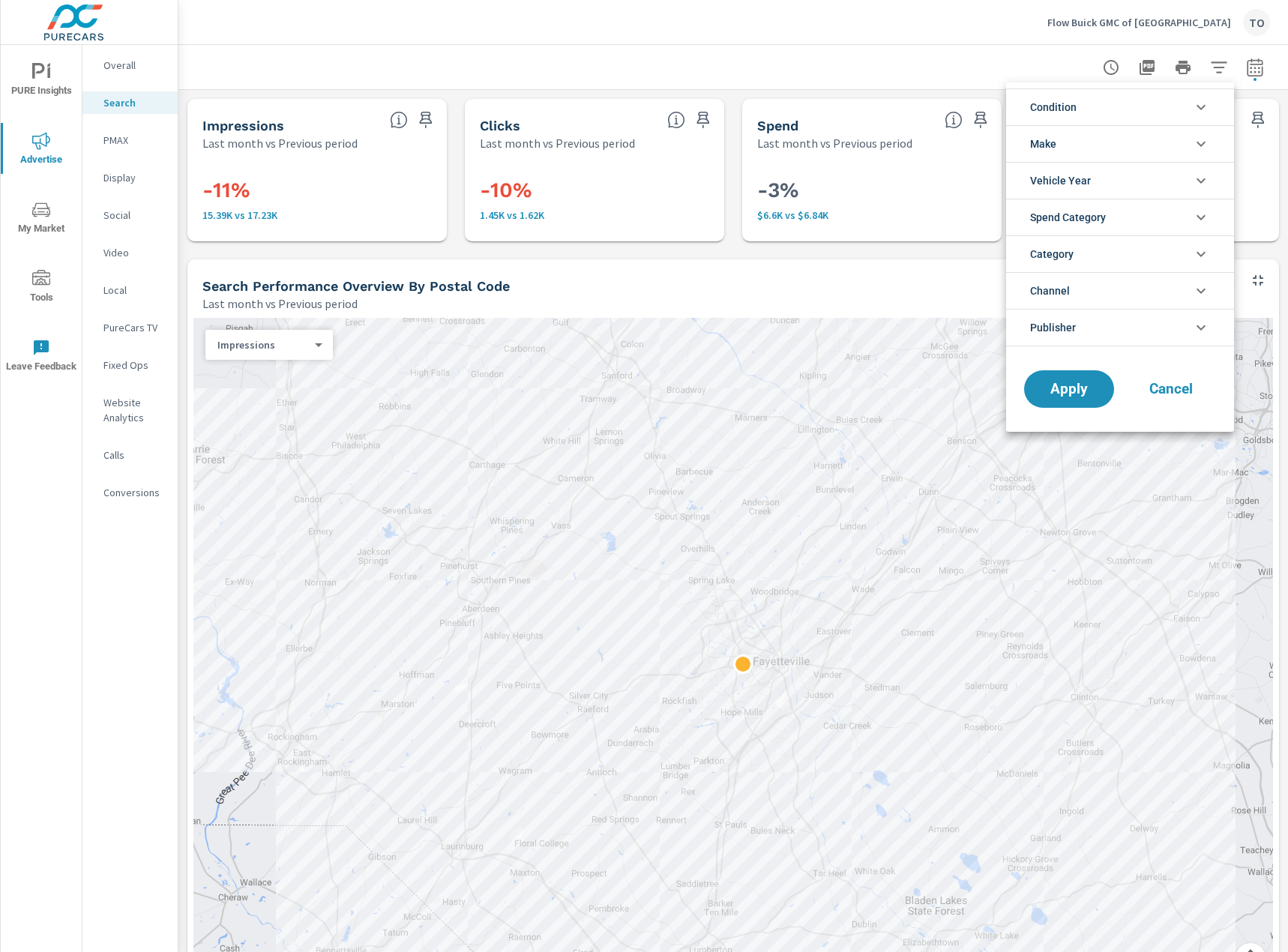
click at [1090, 143] on li "Make" at bounding box center [1120, 144] width 228 height 37
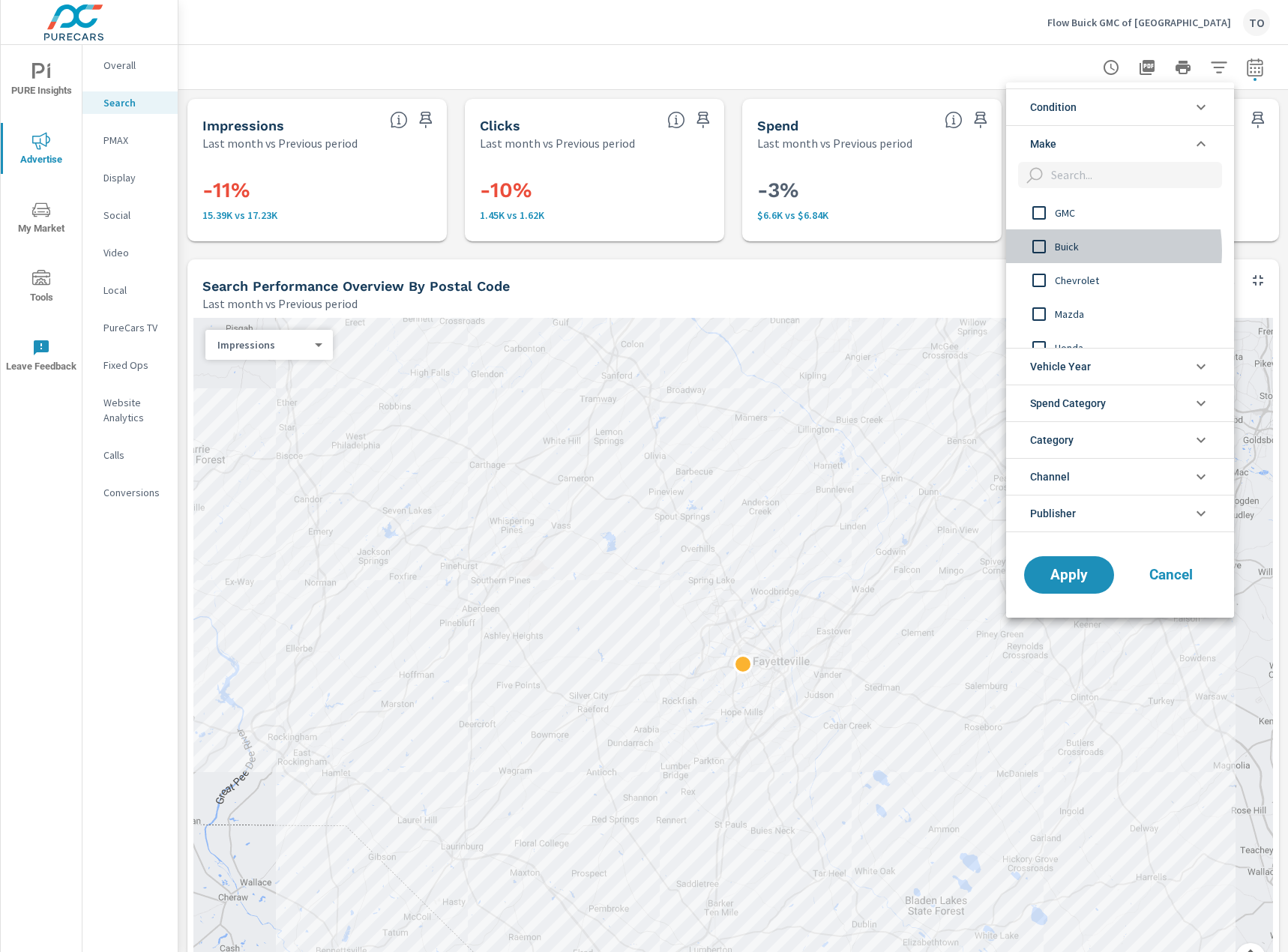
click at [1069, 250] on span "Buick" at bounding box center [1136, 246] width 164 height 18
click at [1081, 579] on span "Apply" at bounding box center [1069, 575] width 61 height 14
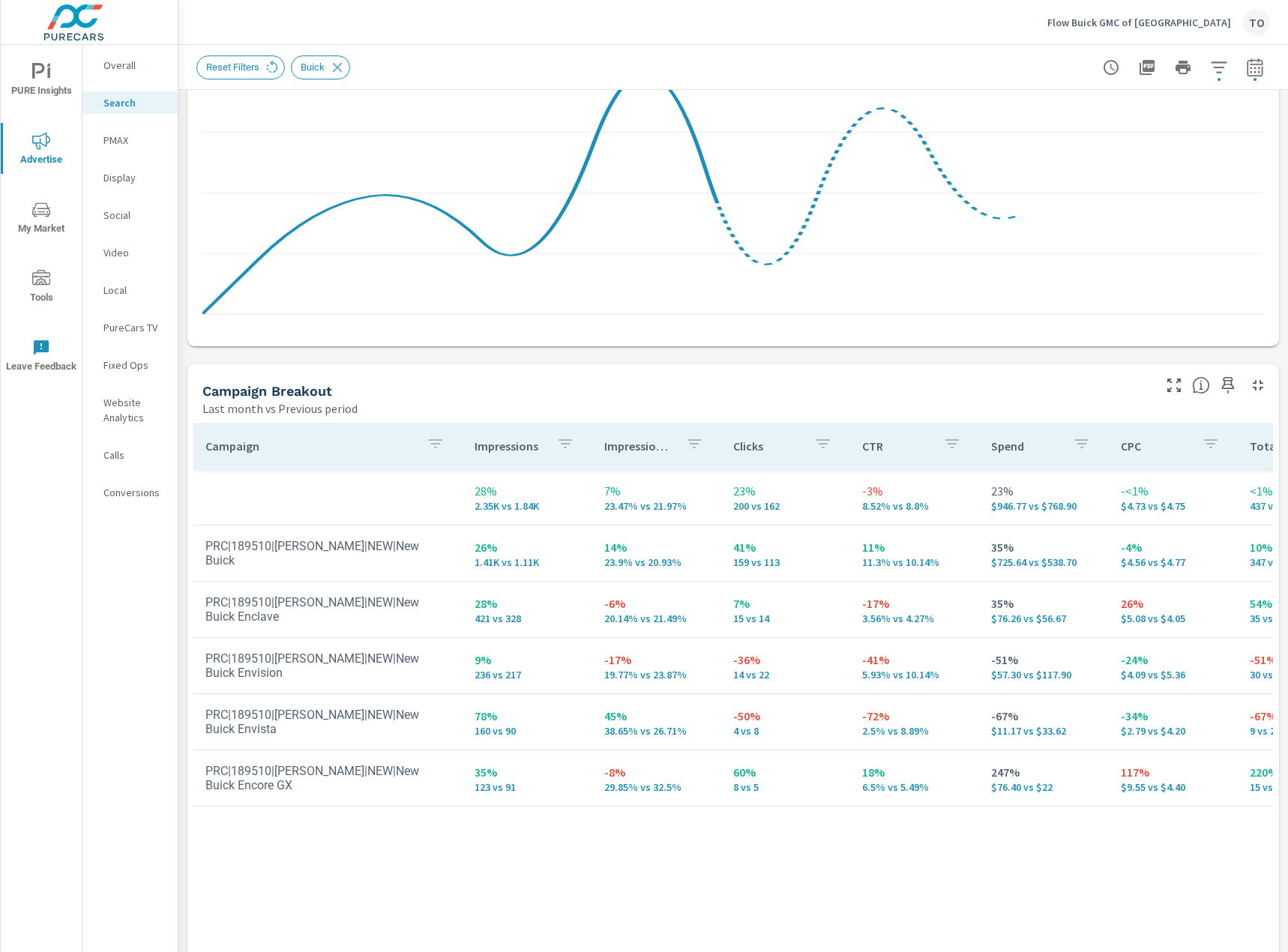
scroll to position [1235, 0]
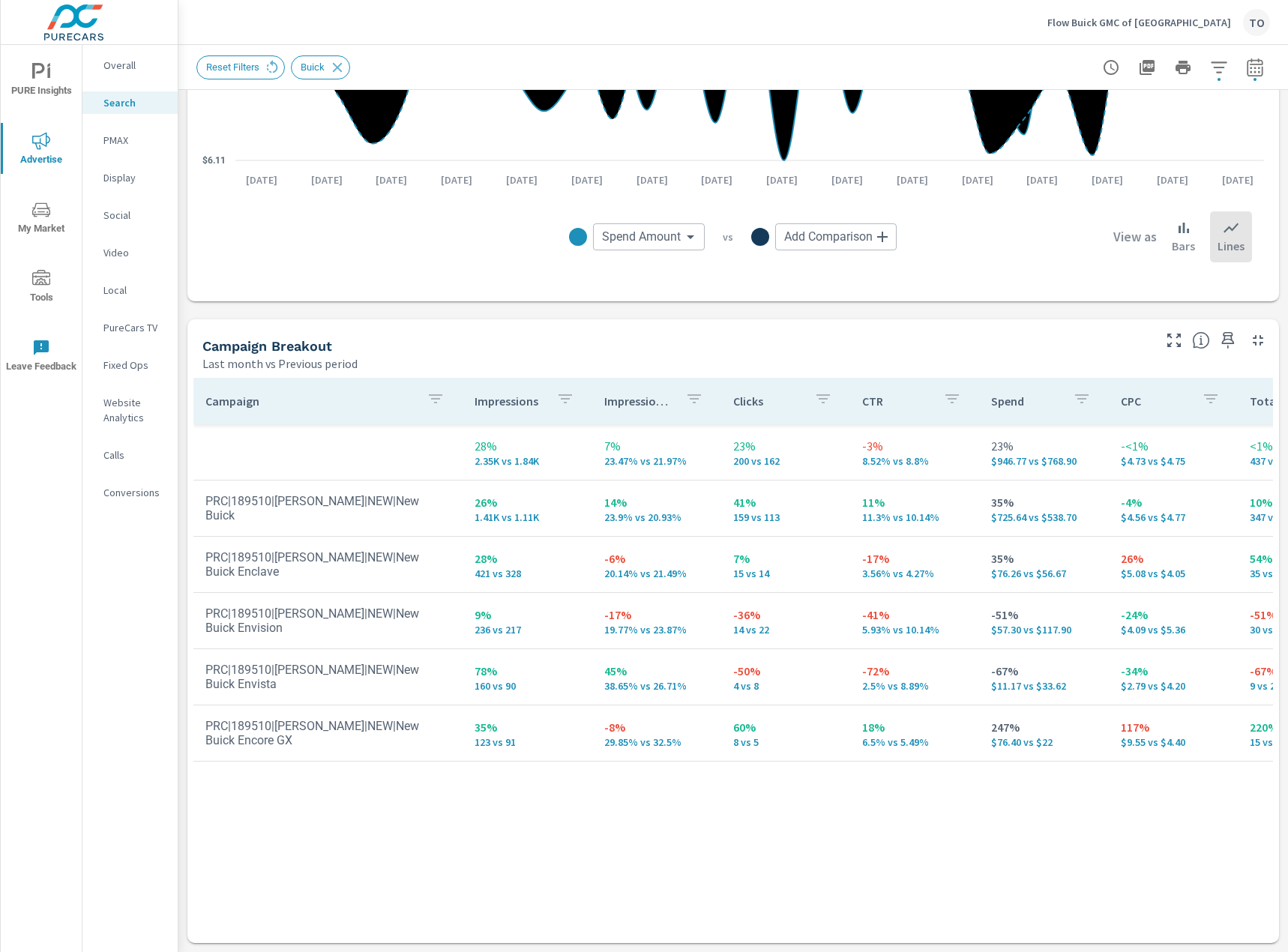
click at [459, 801] on div "Campaign Impressions Impression Share Clicks CTR Spend CPC Total Conversions Le…" at bounding box center [734, 646] width 1080 height 537
